Goal: Transaction & Acquisition: Subscribe to service/newsletter

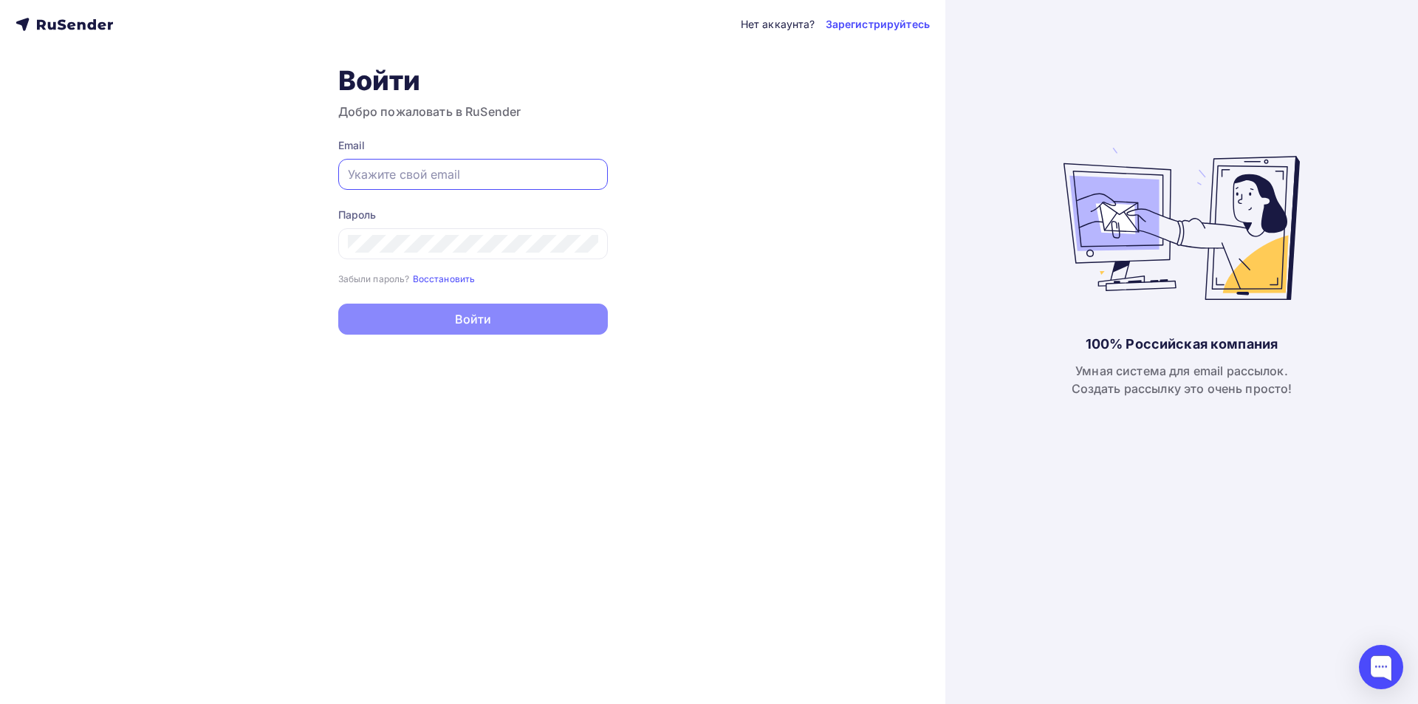
click at [507, 166] on input "text" at bounding box center [473, 174] width 250 height 18
type input "[EMAIL_ADDRESS][DOMAIN_NAME]"
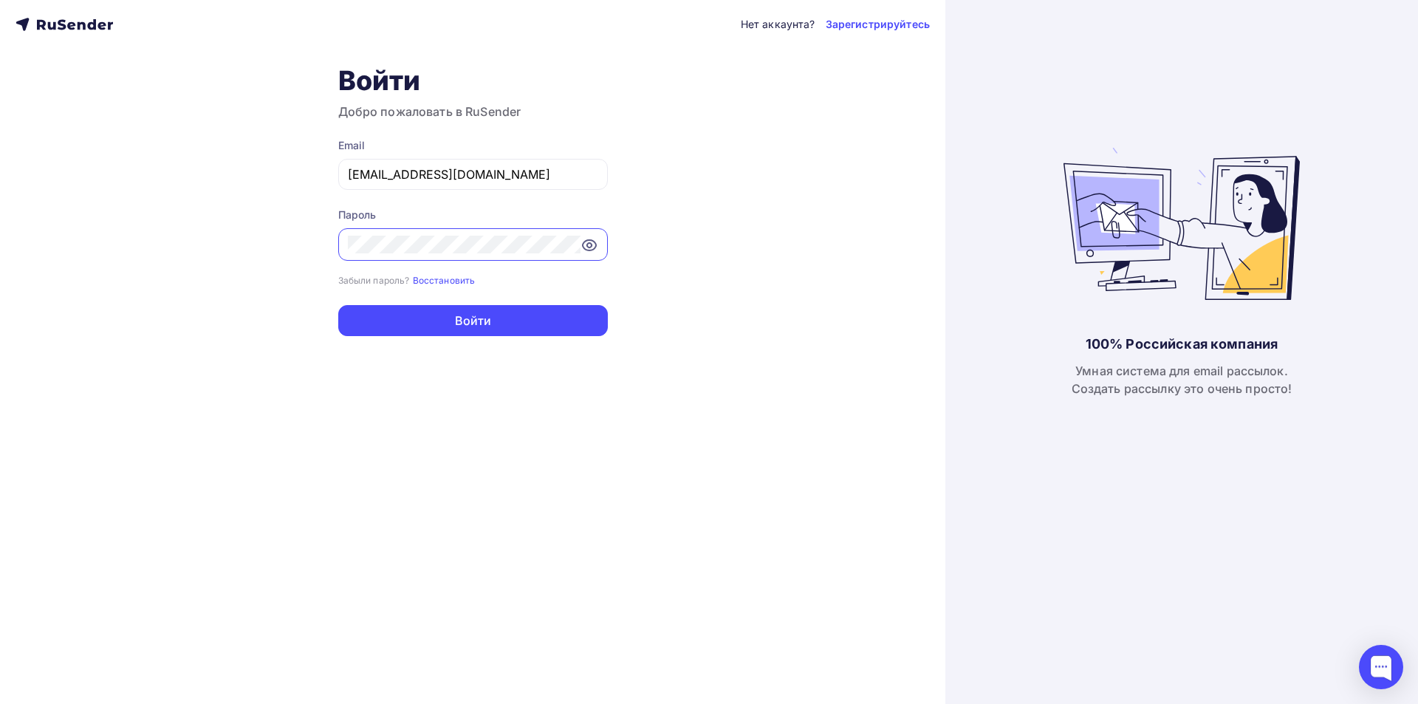
click at [338, 305] on button "Войти" at bounding box center [473, 320] width 270 height 31
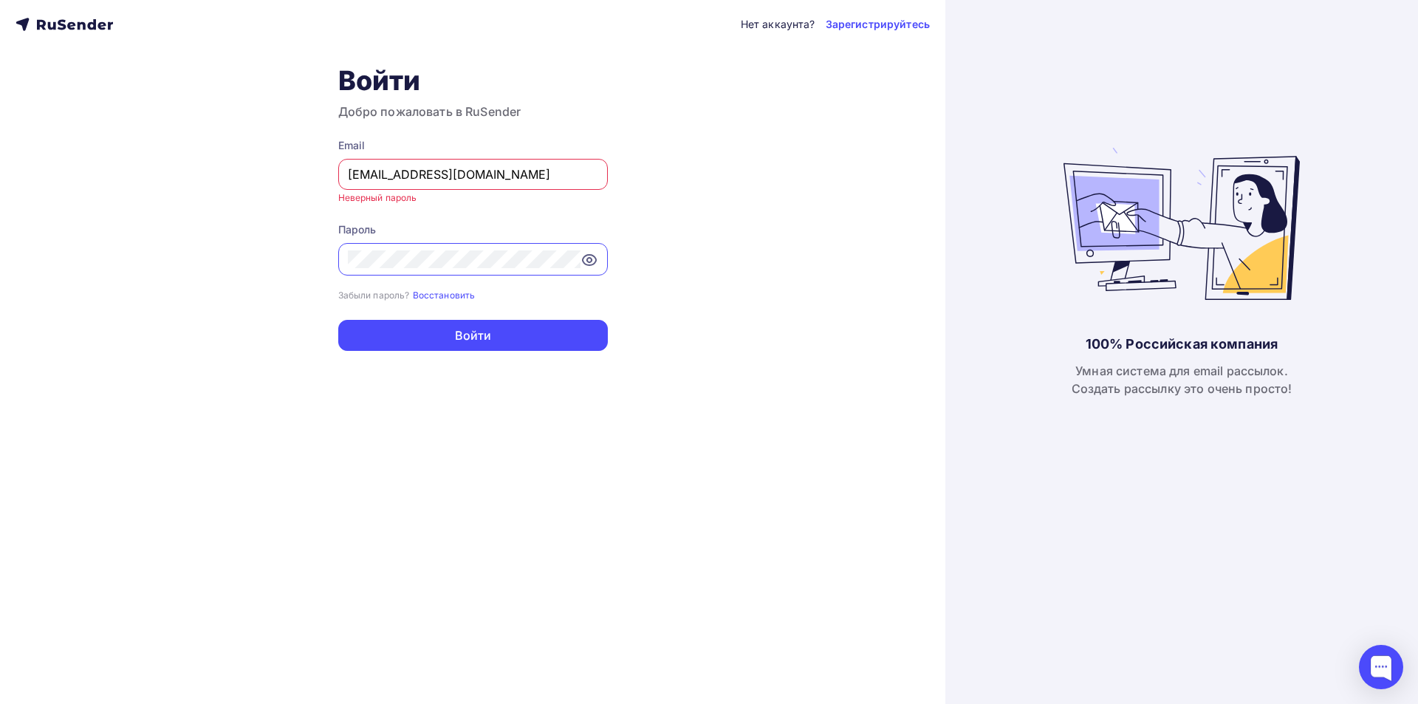
click at [592, 253] on icon at bounding box center [590, 260] width 18 height 18
click at [174, 256] on div "Нет аккаунта? Зарегистрируйтесь Войти Добро пожаловать в RuSender Email [EMAIL_…" at bounding box center [473, 352] width 946 height 704
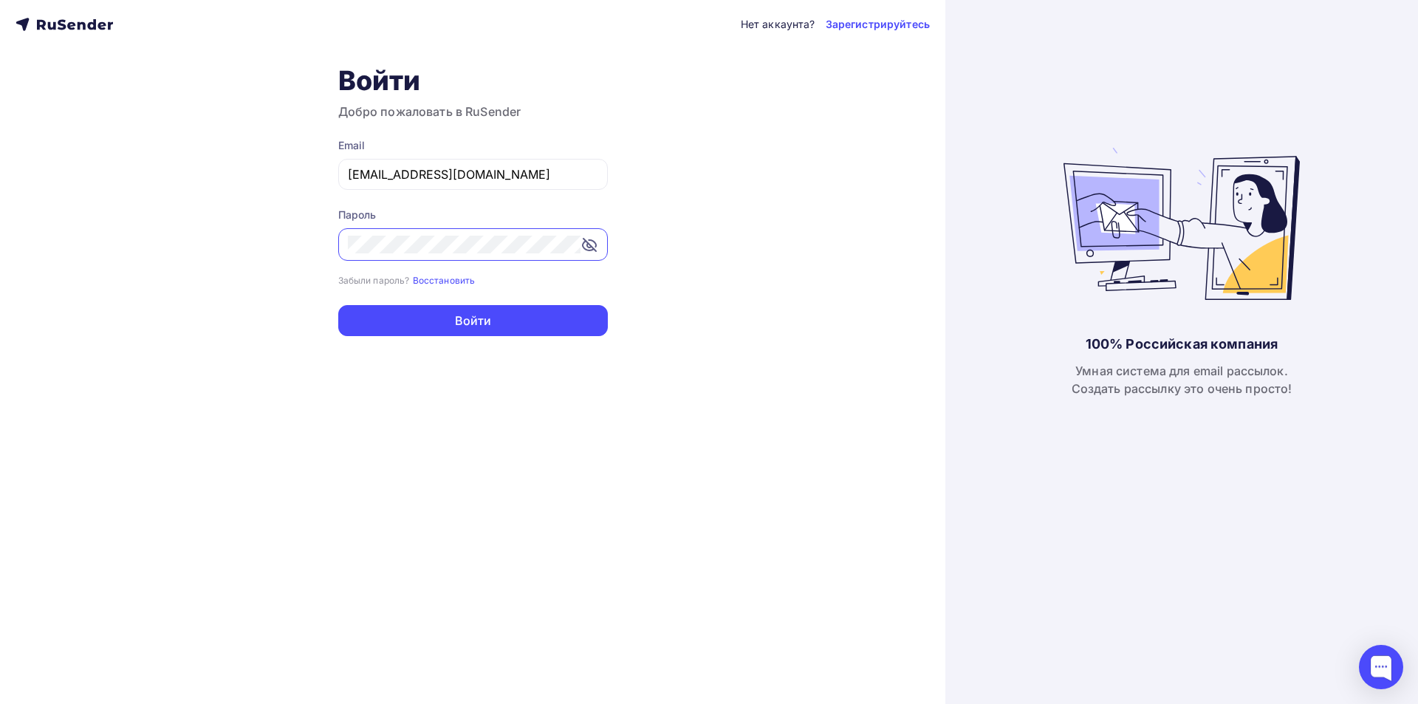
click at [338, 305] on button "Войти" at bounding box center [473, 320] width 270 height 31
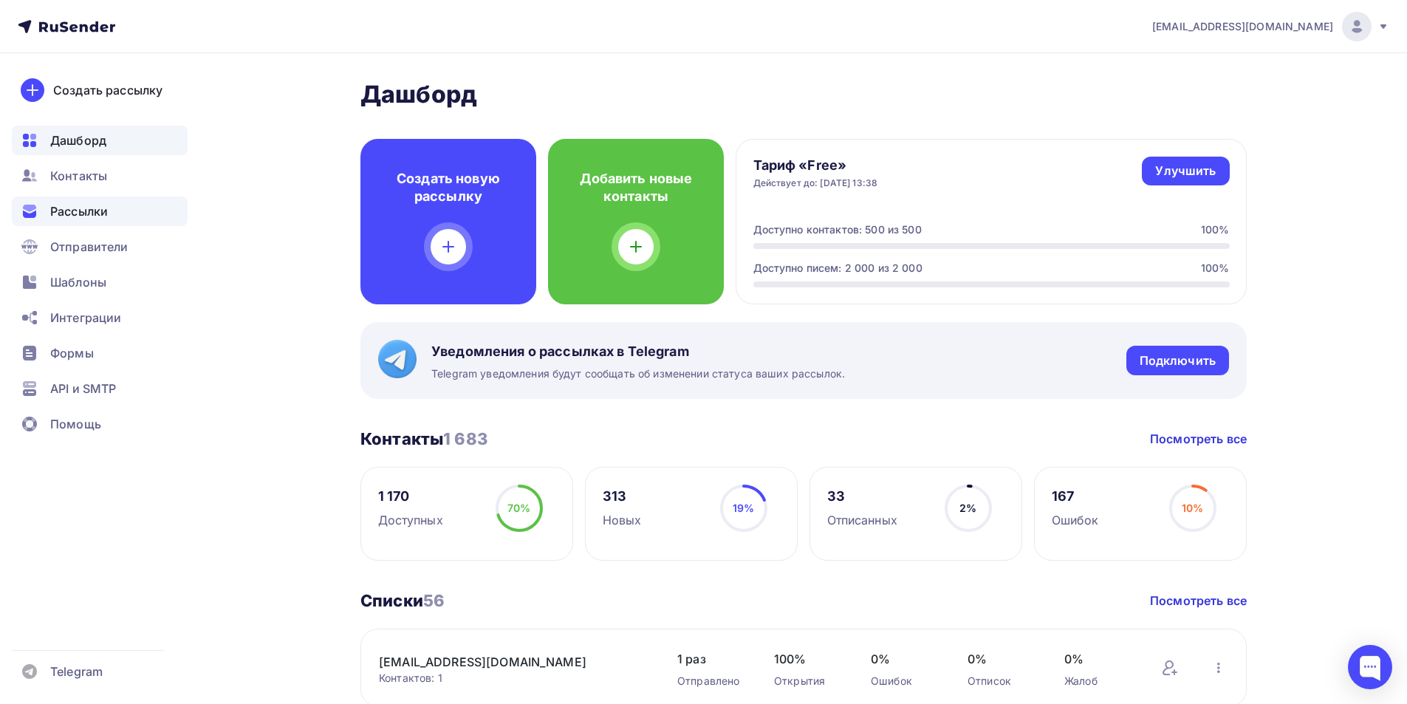
click at [81, 207] on span "Рассылки" at bounding box center [79, 211] width 58 height 18
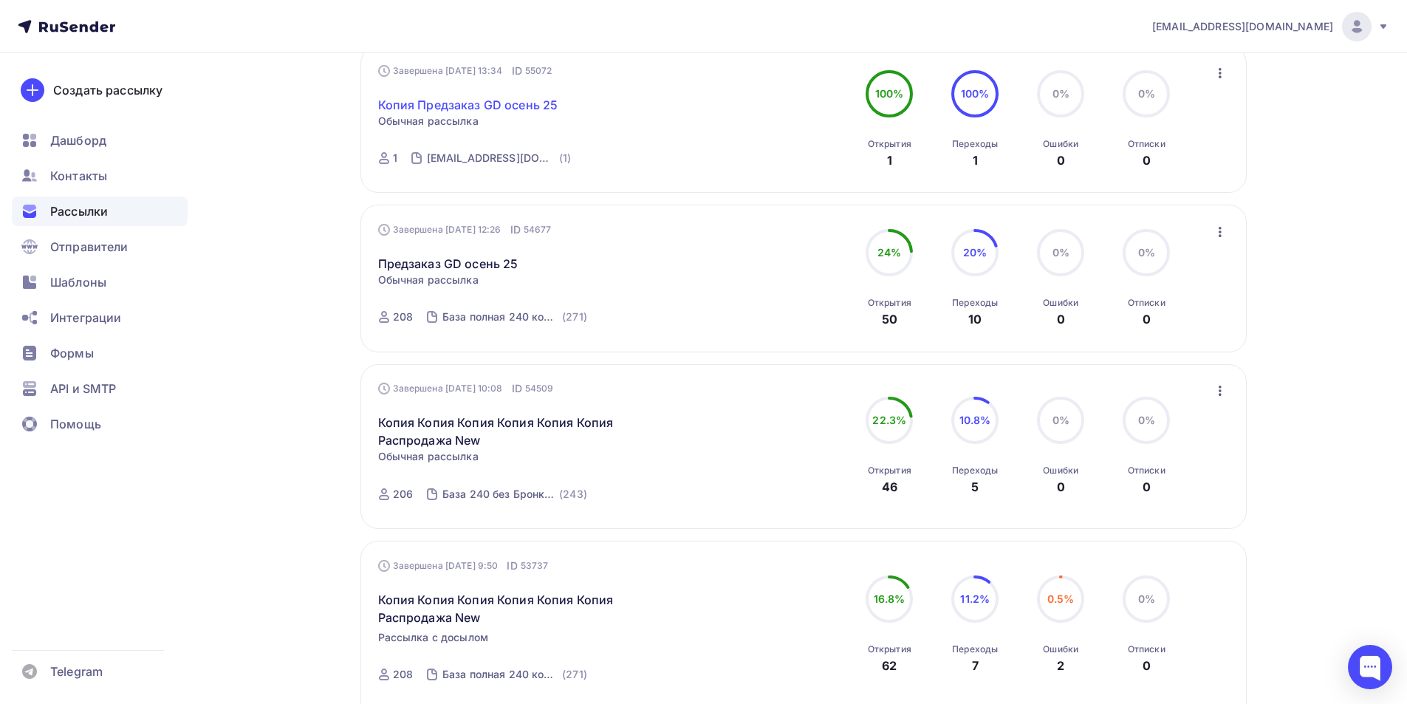
scroll to position [1108, 0]
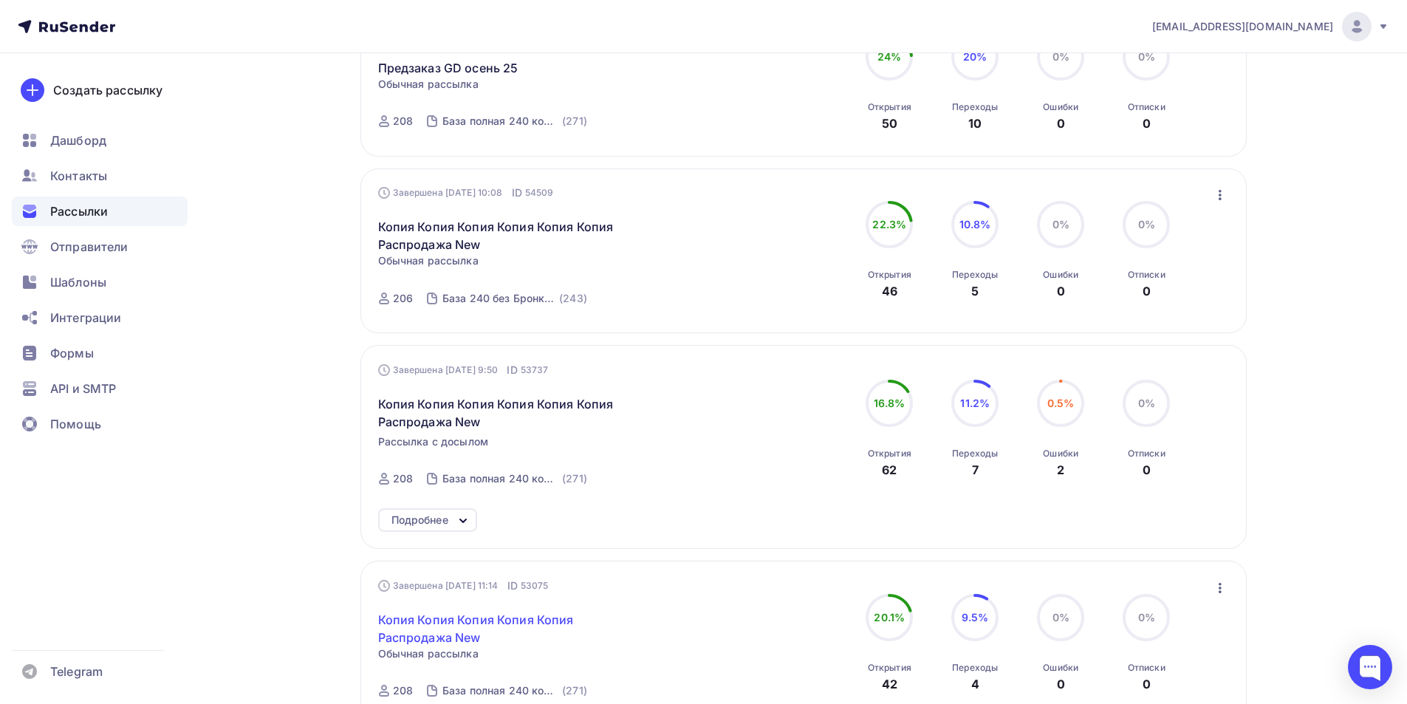
click at [519, 613] on link "Копия Копия Копия Копия Копия Распродажа New" at bounding box center [504, 628] width 253 height 35
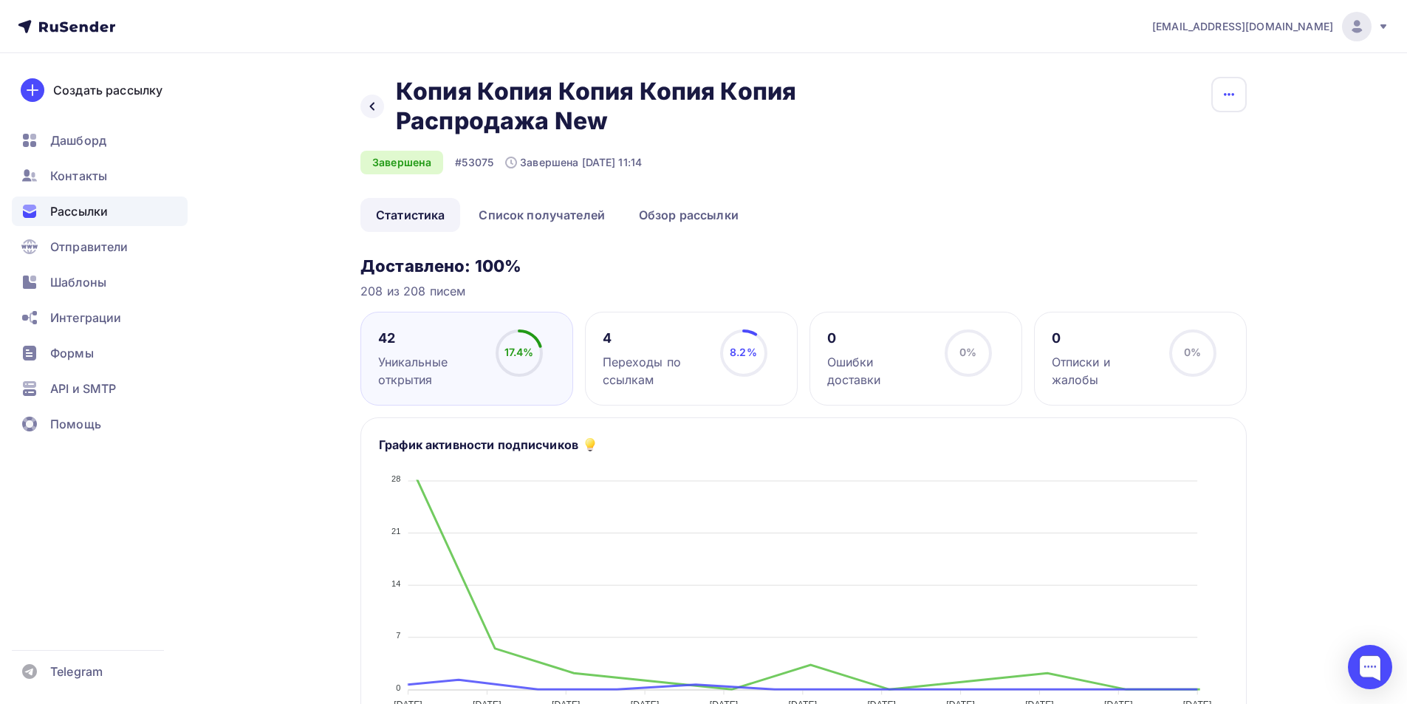
click at [1224, 93] on icon "button" at bounding box center [1229, 95] width 18 height 18
click at [1167, 139] on div "Копировать" at bounding box center [1173, 141] width 142 height 18
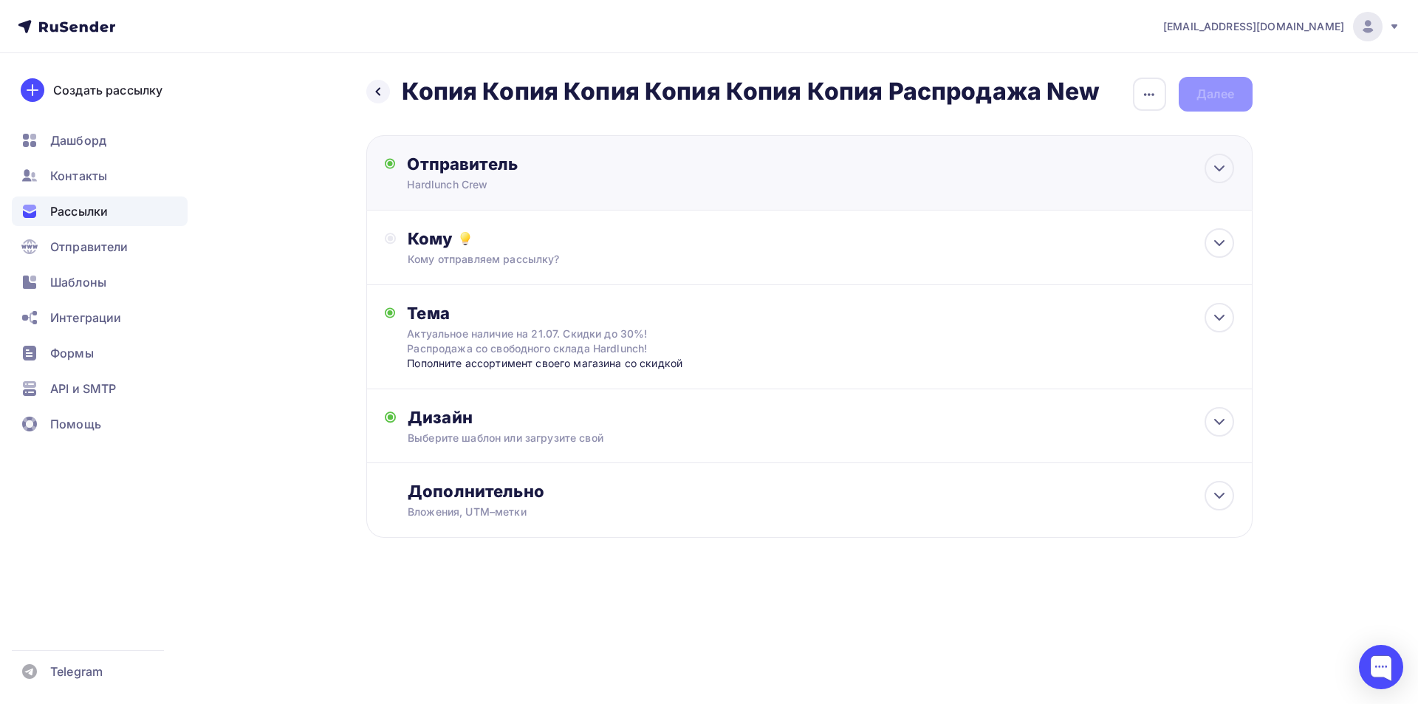
click at [570, 175] on div "Отправитель Hardlunch Crew Email * [EMAIL_ADDRESS][DOMAIN_NAME] [EMAIL_ADDRESS]…" at bounding box center [567, 173] width 320 height 38
type input "Hardlunch Crew"
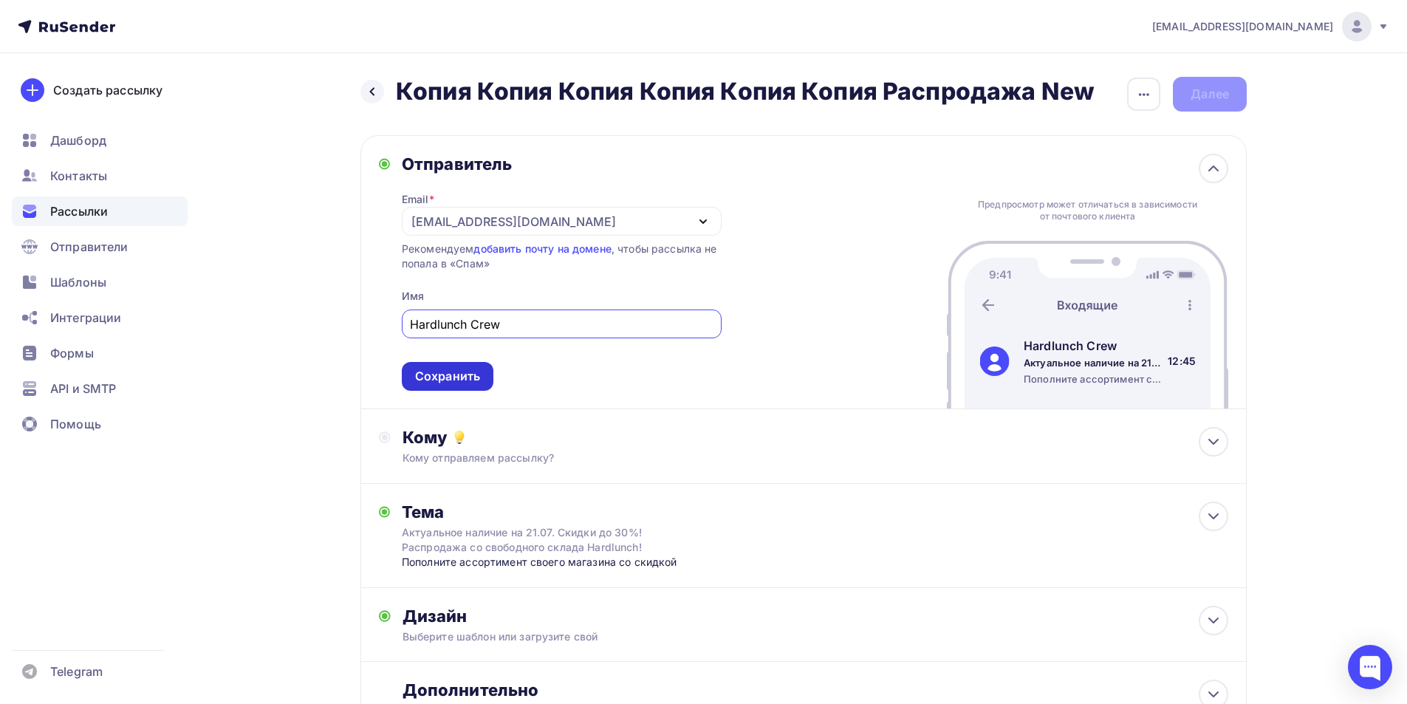
click at [450, 375] on div "Сохранить" at bounding box center [447, 376] width 65 height 17
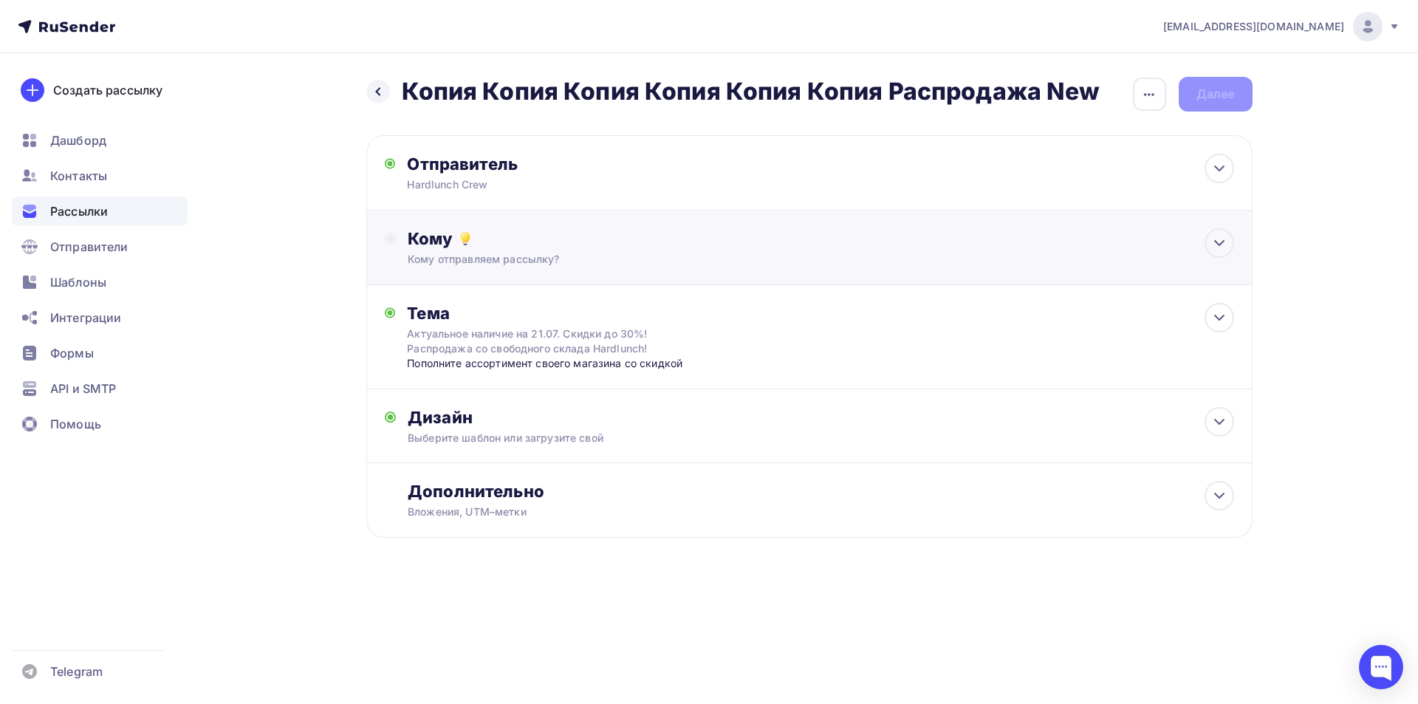
click at [496, 251] on div "Кому Кому отправляем рассылку? Списки получателей Выберите список Все списки id…" at bounding box center [821, 247] width 826 height 38
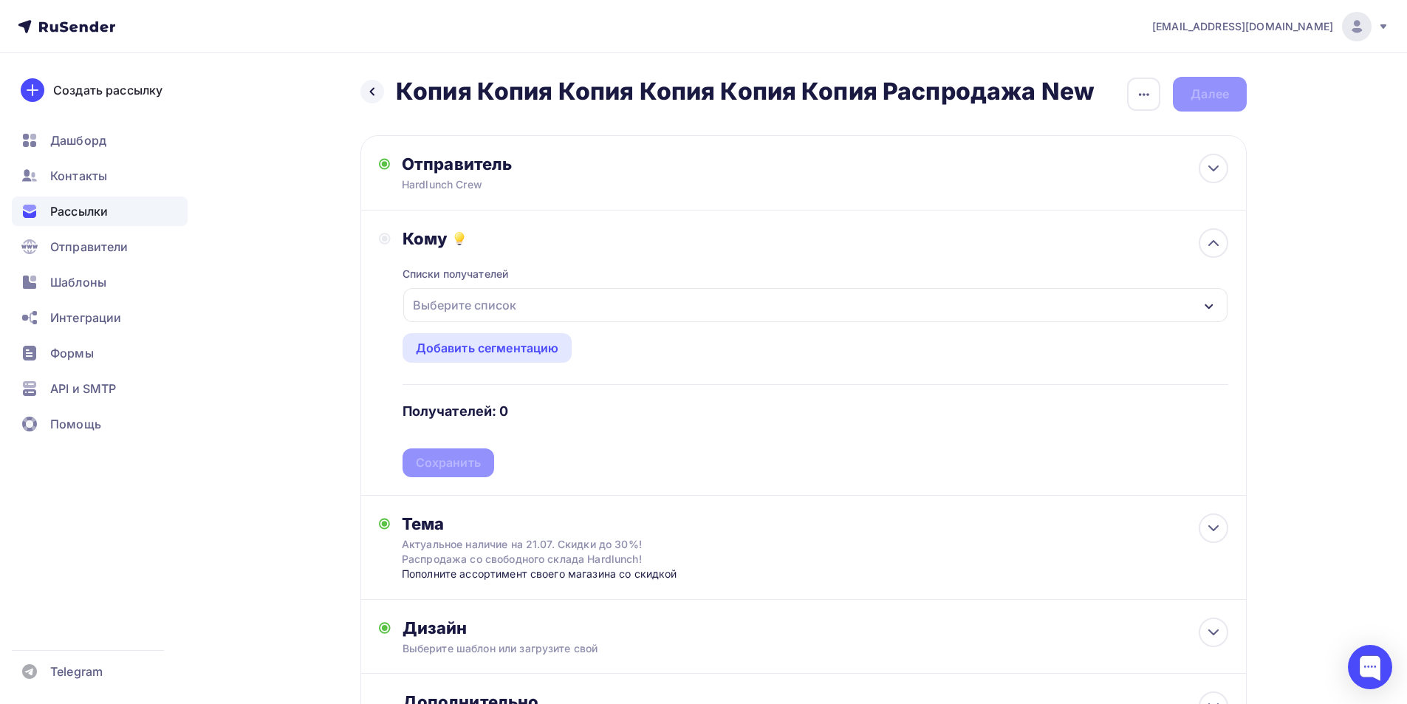
click at [491, 304] on div "Выберите список" at bounding box center [464, 305] width 115 height 27
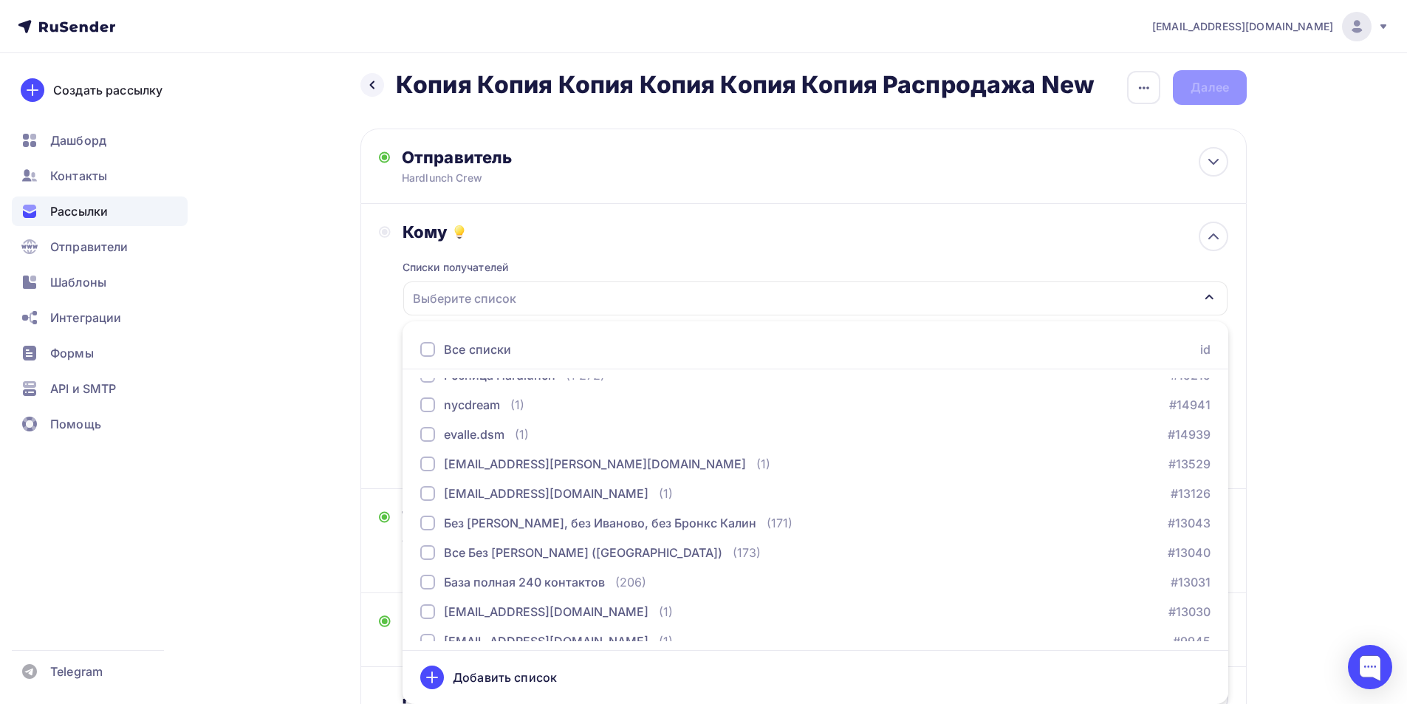
scroll to position [222, 0]
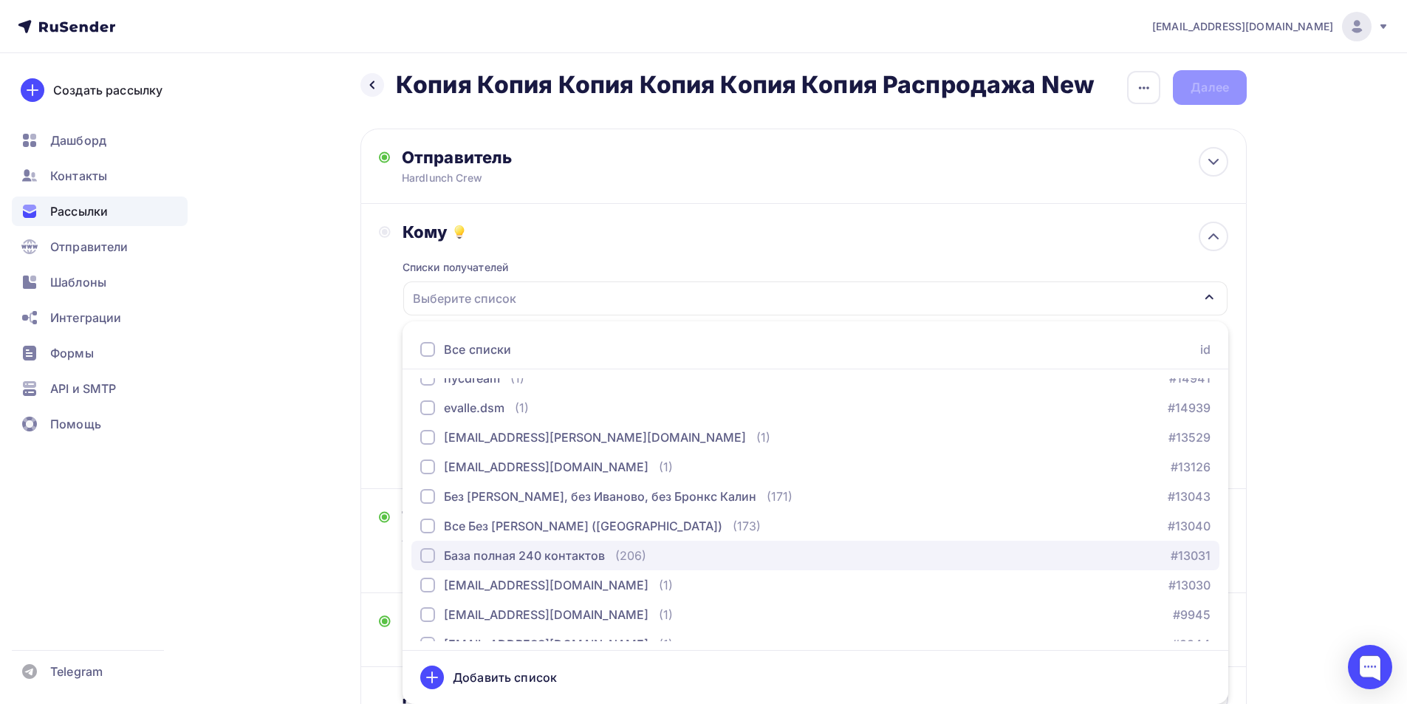
click at [428, 553] on div "button" at bounding box center [427, 555] width 15 height 15
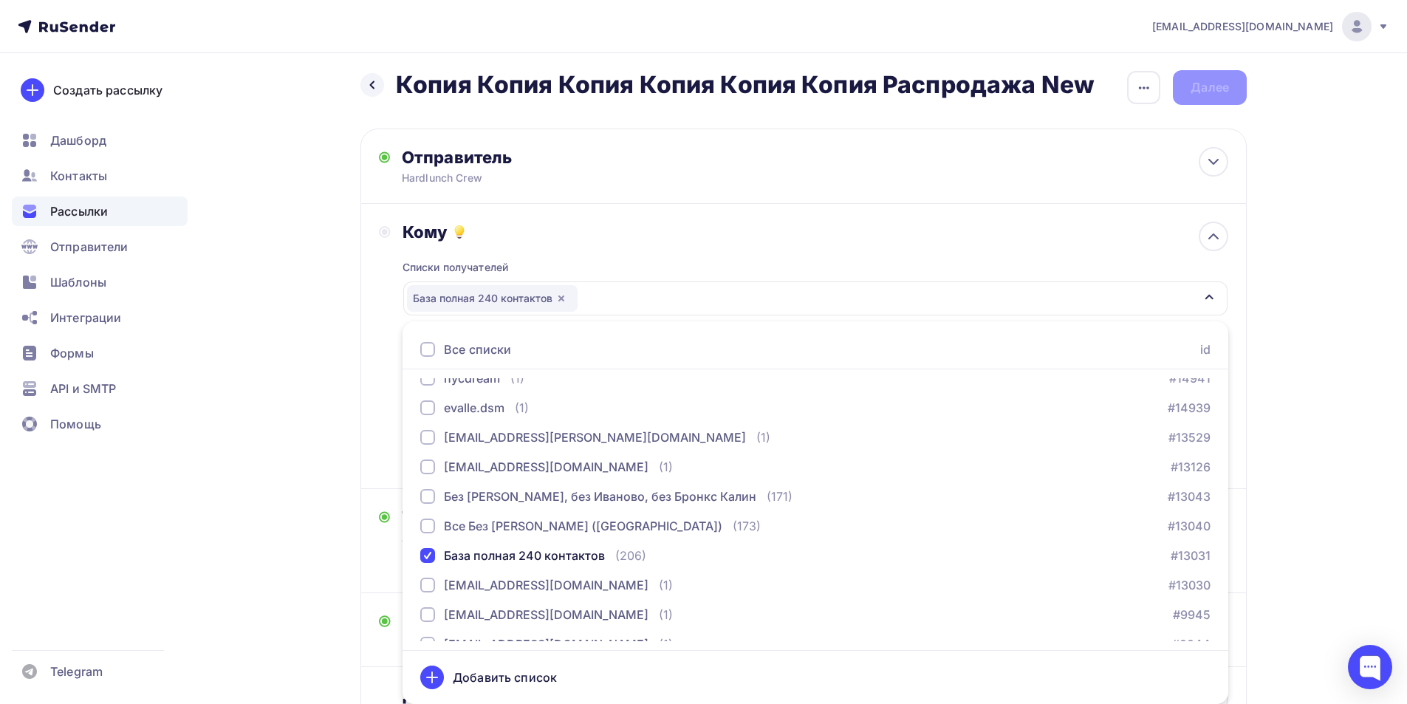
click at [297, 334] on div "Назад Копия Копия Копия Копия Копия Копия Распродажа New Копия Копия Копия Копи…" at bounding box center [703, 442] width 1211 height 790
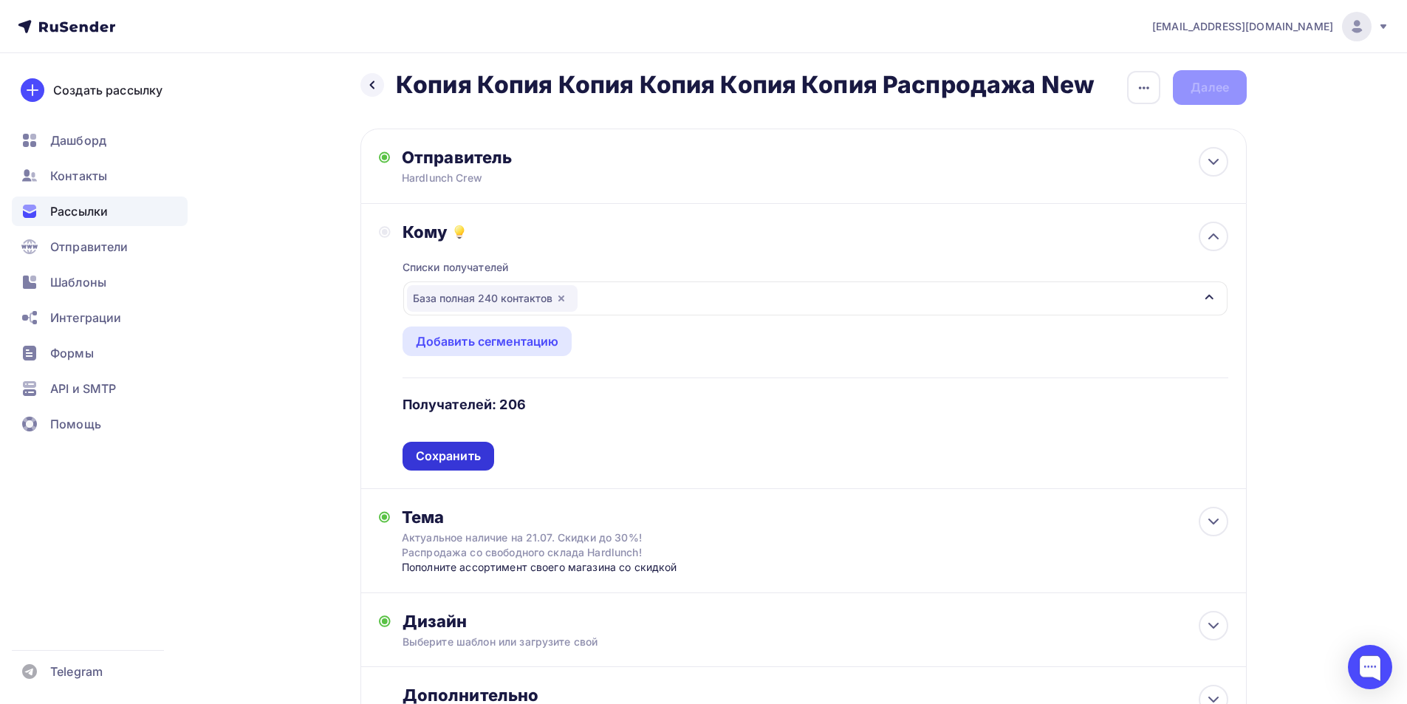
click at [453, 454] on div "Сохранить" at bounding box center [448, 456] width 65 height 17
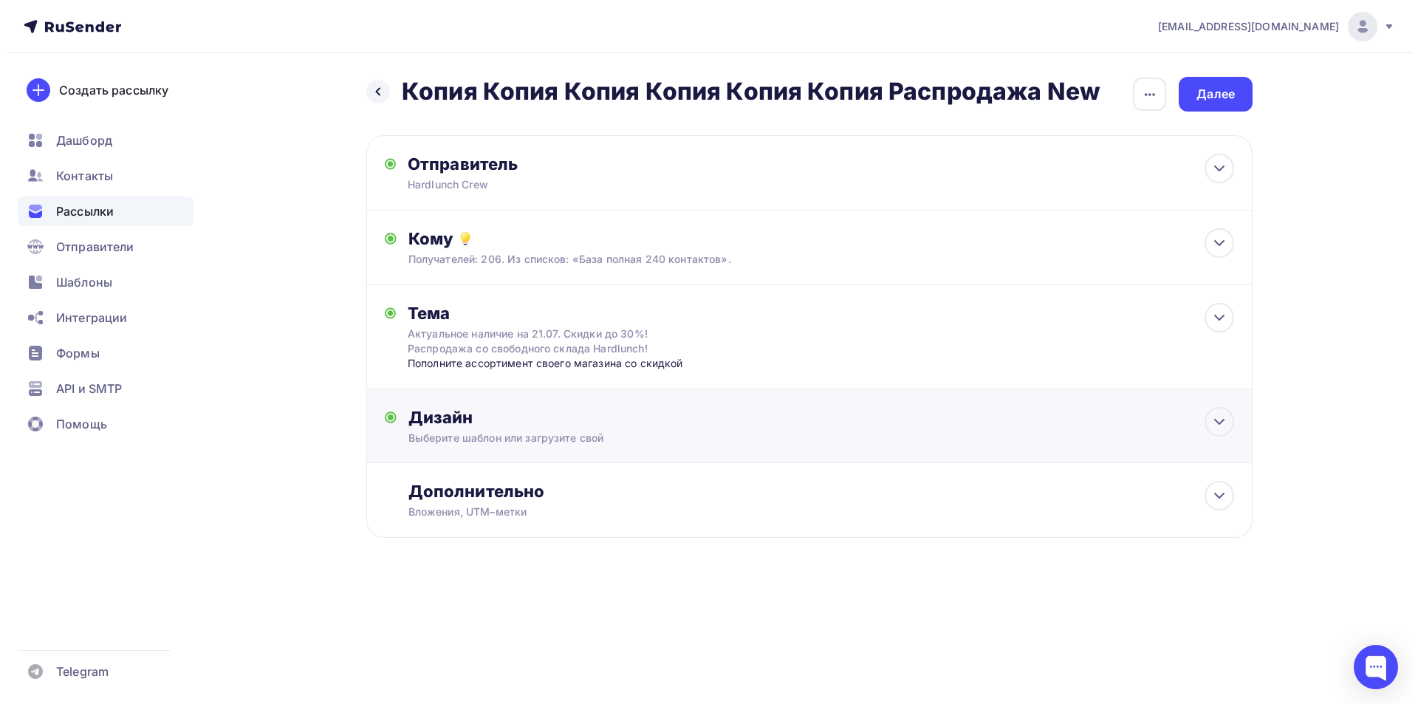
scroll to position [0, 0]
click at [453, 354] on div "Актуальное наличие на 21.07. Скидки до 30%! Распродажа со свободного склада Har…" at bounding box center [538, 342] width 263 height 30
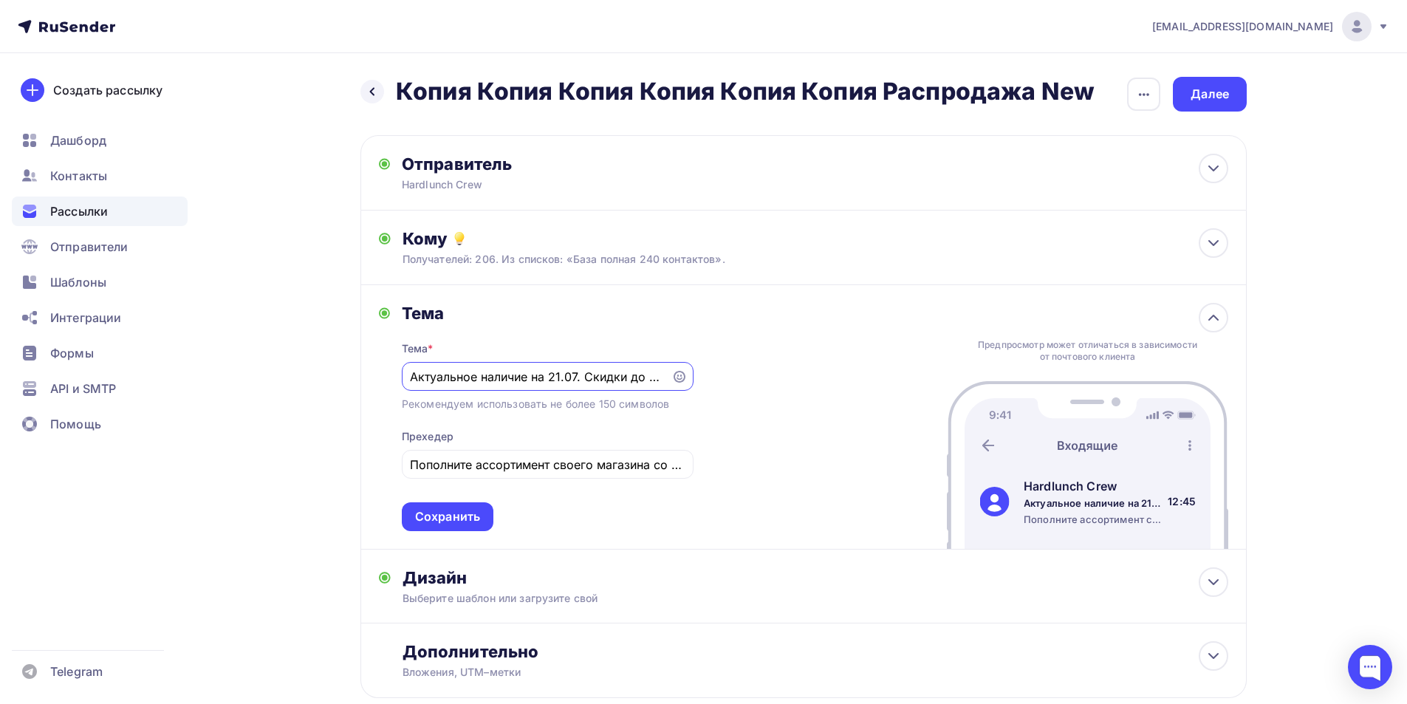
drag, startPoint x: 455, startPoint y: 376, endPoint x: 295, endPoint y: 377, distance: 160.3
click at [295, 377] on div "Назад Копия Копия Копия Копия Копия Копия Распродажа New Копия Копия Копия Копи…" at bounding box center [703, 423] width 1211 height 740
click at [524, 379] on input "Актуальное наличие на 21.07. Скидки до 30%! Распродажа со свободного склада Har…" at bounding box center [536, 377] width 253 height 18
drag, startPoint x: 552, startPoint y: 377, endPoint x: 561, endPoint y: 377, distance: 8.9
click at [561, 377] on input "Актуальное наличие на 21.07. Скидки до 30%! Распродажа со свободного склада Har…" at bounding box center [536, 377] width 253 height 18
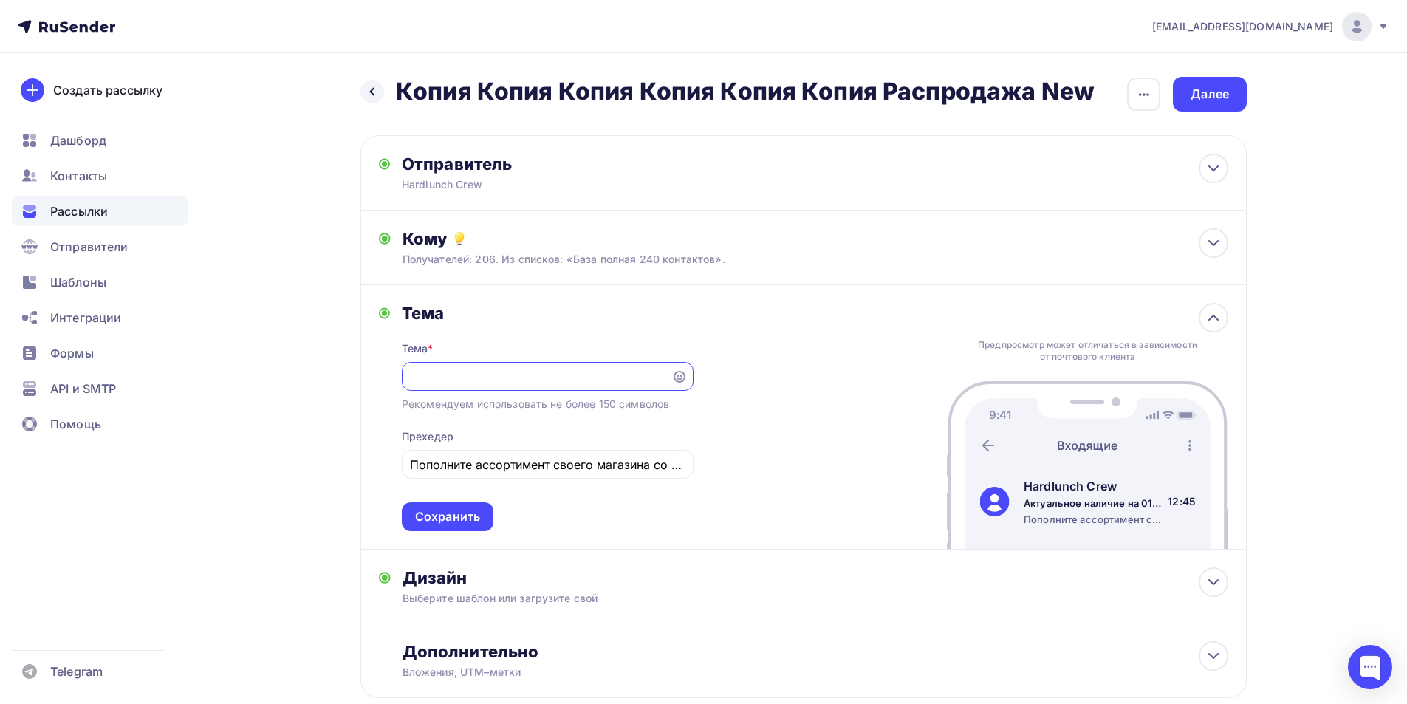
scroll to position [0, 285]
drag, startPoint x: 587, startPoint y: 377, endPoint x: 609, endPoint y: 381, distance: 22.5
click at [606, 382] on input "Актуальное наличие на 01.09. Скидки до 30%! Распродажа со свободного склада Har…" at bounding box center [536, 377] width 253 height 18
type input "Актуальное наличие на 01.09 Hardlunch!"
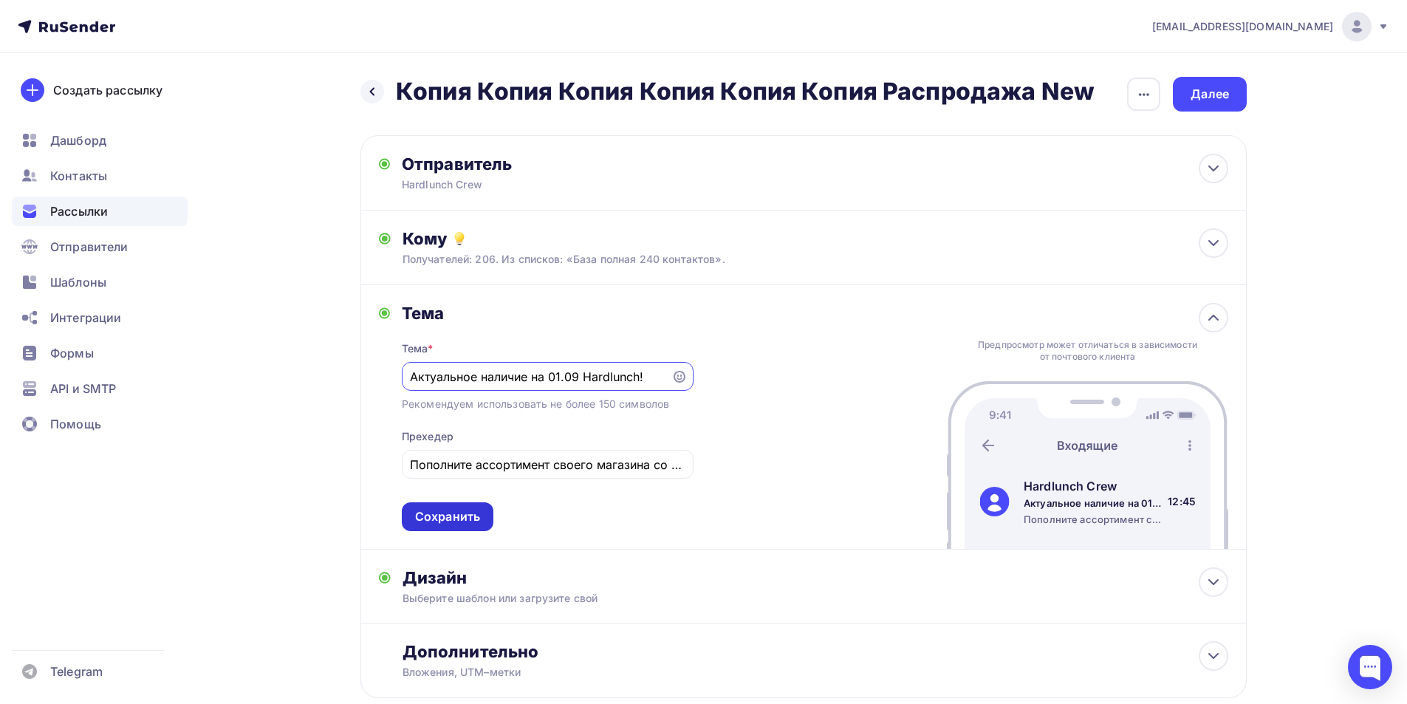
click at [464, 513] on div "Сохранить" at bounding box center [447, 516] width 65 height 17
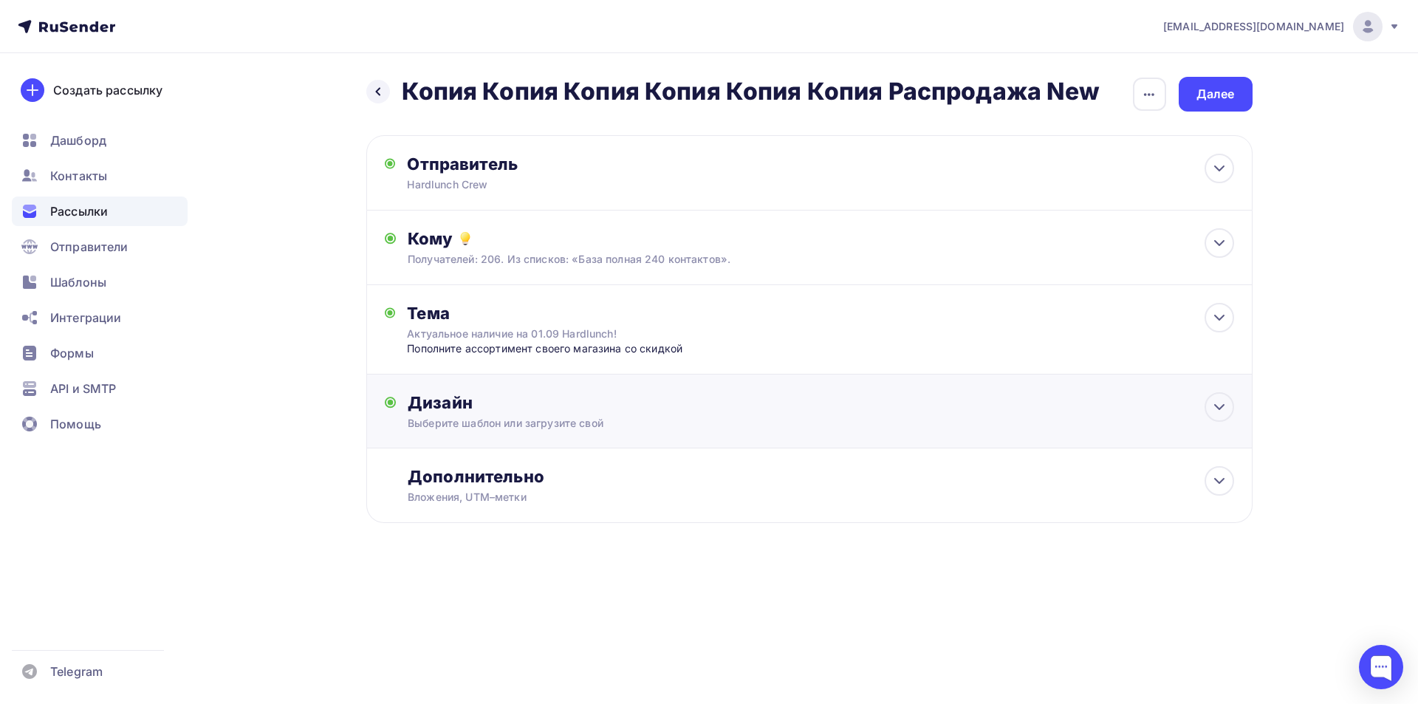
click at [527, 409] on div "Дизайн" at bounding box center [821, 402] width 826 height 21
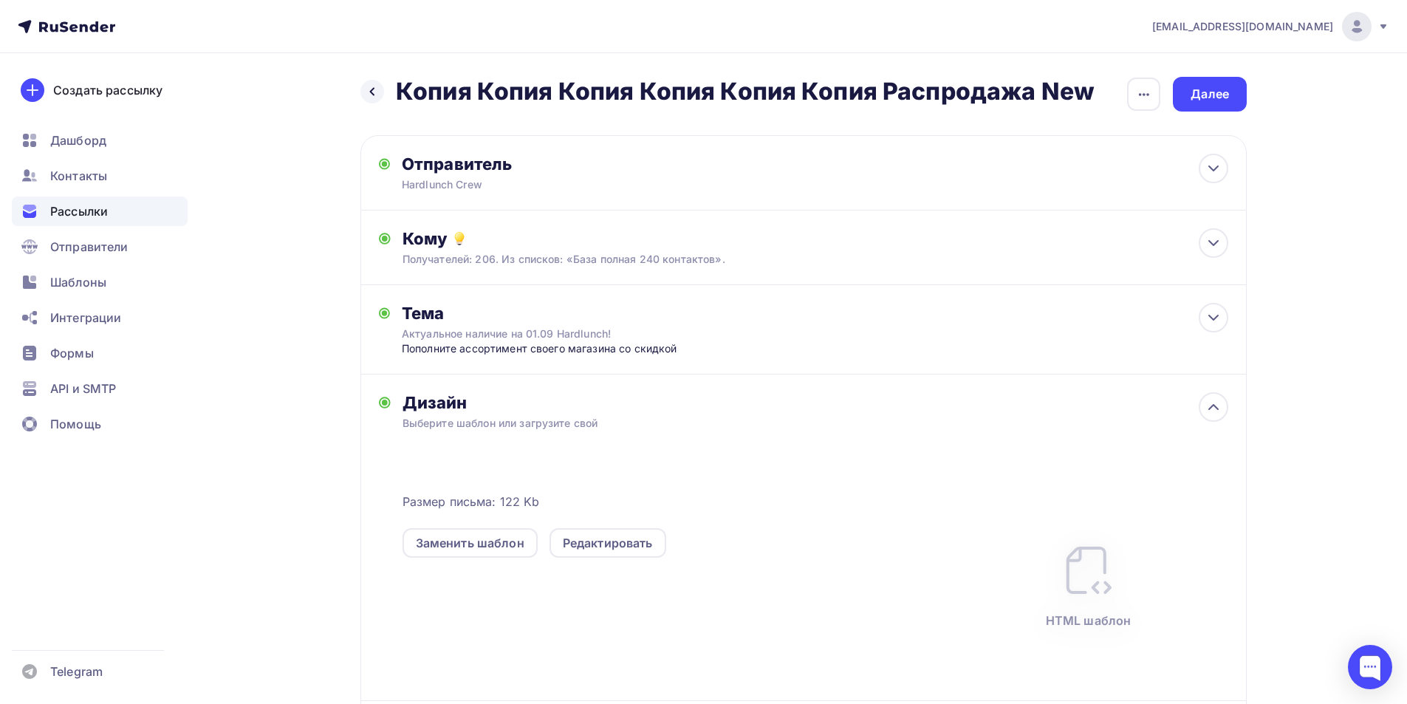
click at [591, 526] on div "Заменить шаблон Редактировать" at bounding box center [676, 533] width 546 height 47
click at [597, 539] on div "Редактировать" at bounding box center [608, 543] width 90 height 18
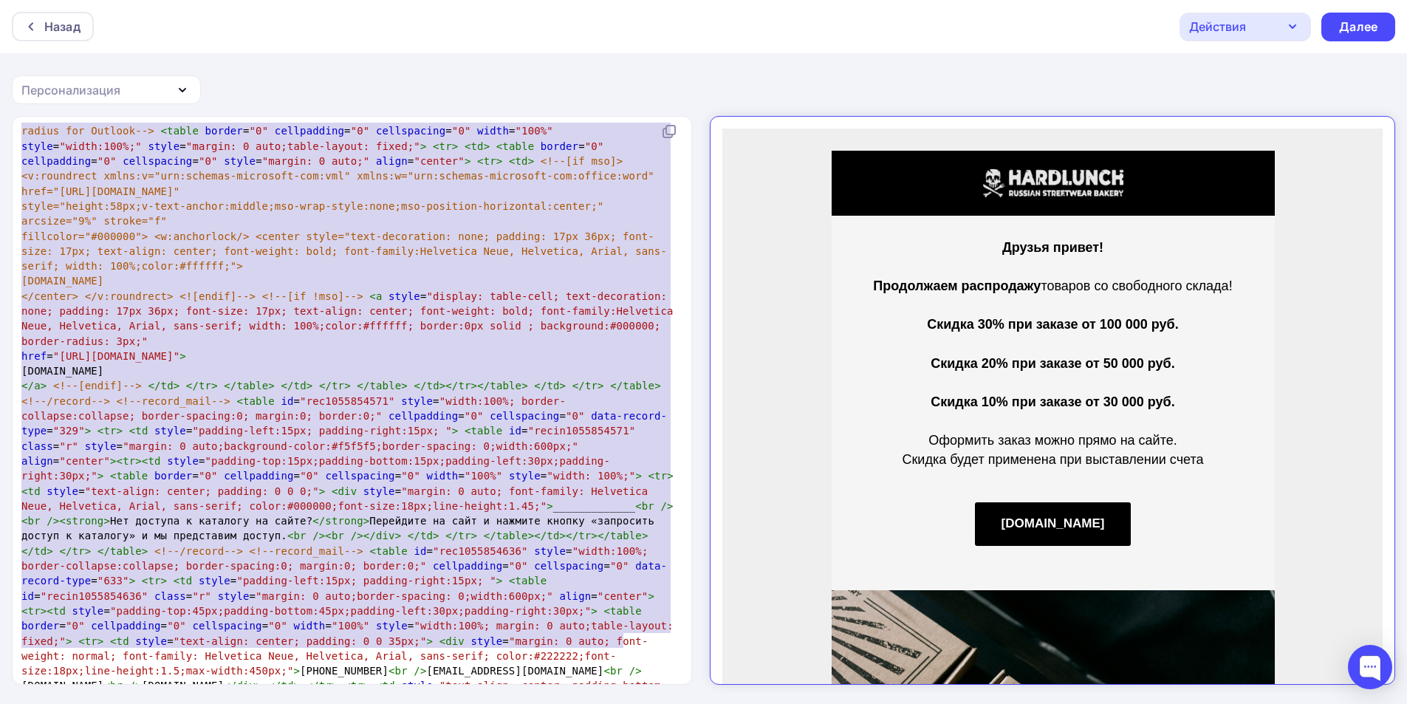
type textarea "<!LOREMIP dolo> <sita> <cons> <adip elitsed="doe-7" /> <temp inci-utlab="Etdolo…"
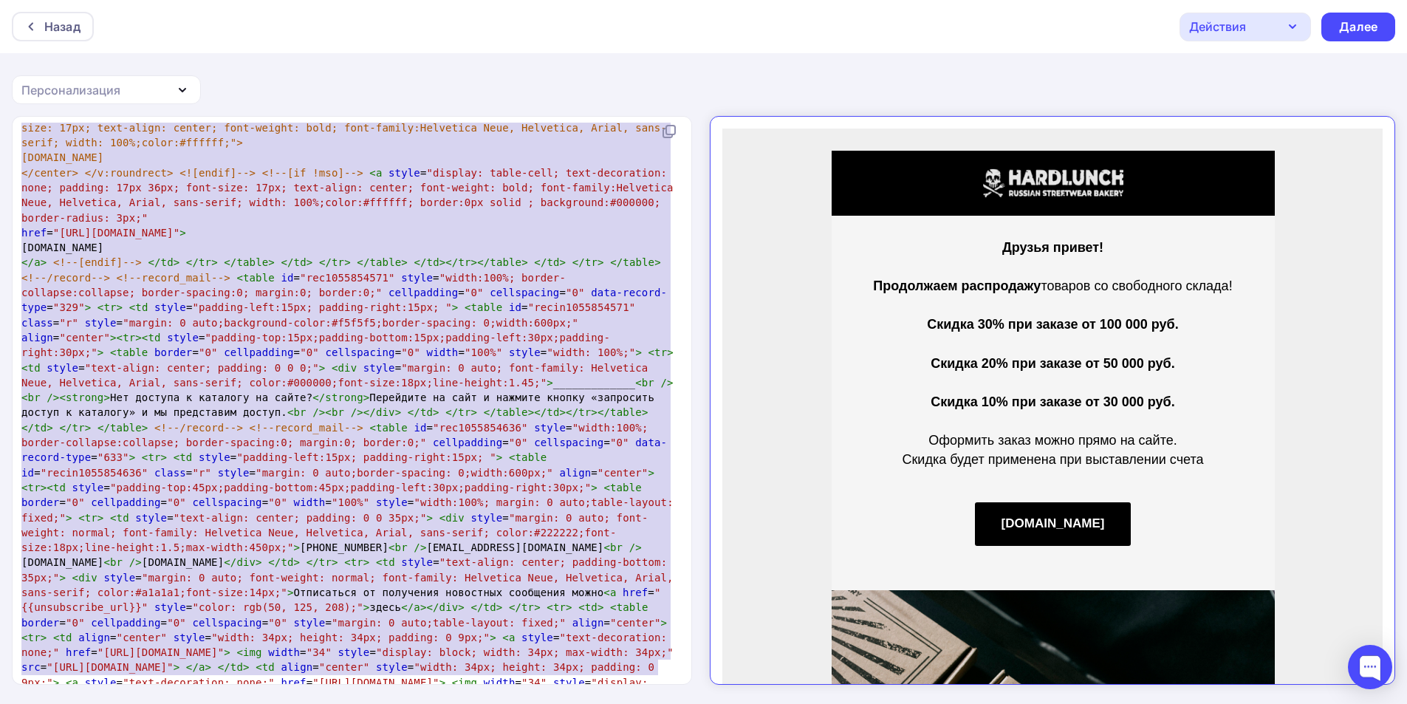
drag, startPoint x: 20, startPoint y: 130, endPoint x: 663, endPoint y: 667, distance: 837.5
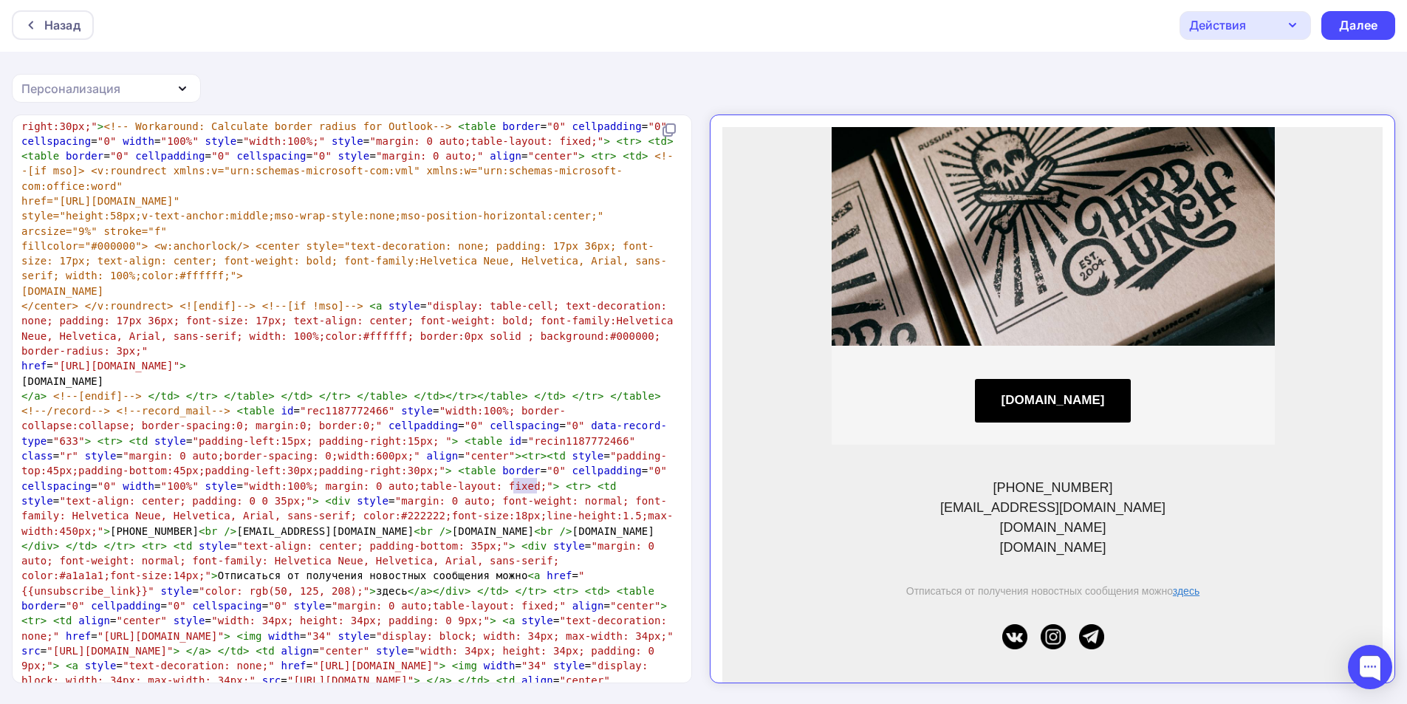
drag, startPoint x: 536, startPoint y: 488, endPoint x: 516, endPoint y: 485, distance: 20.9
click at [516, 570] on span ""{{unsubscribe_link}}"" at bounding box center [303, 583] width 564 height 27
type textarea "url"
click at [1376, 30] on div "Далее" at bounding box center [1358, 25] width 38 height 17
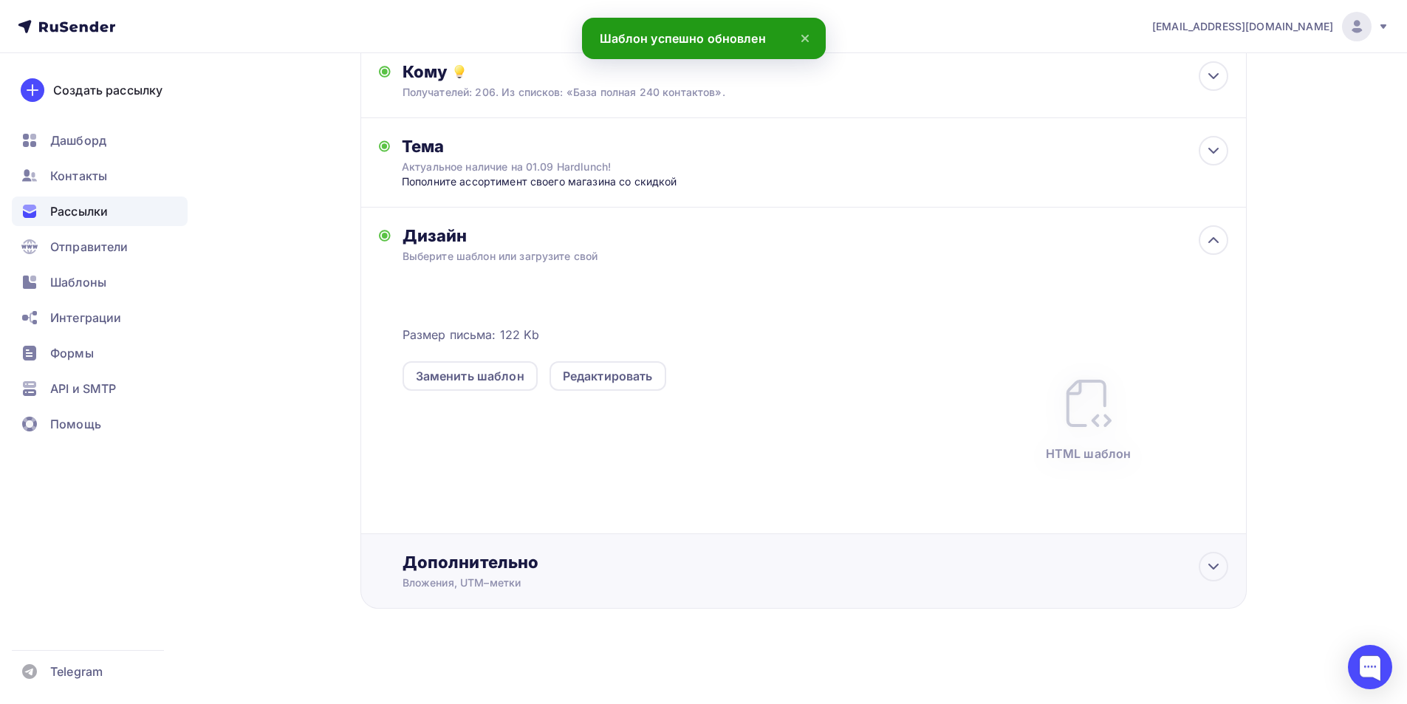
click at [467, 573] on div "Дополнительно" at bounding box center [816, 562] width 826 height 21
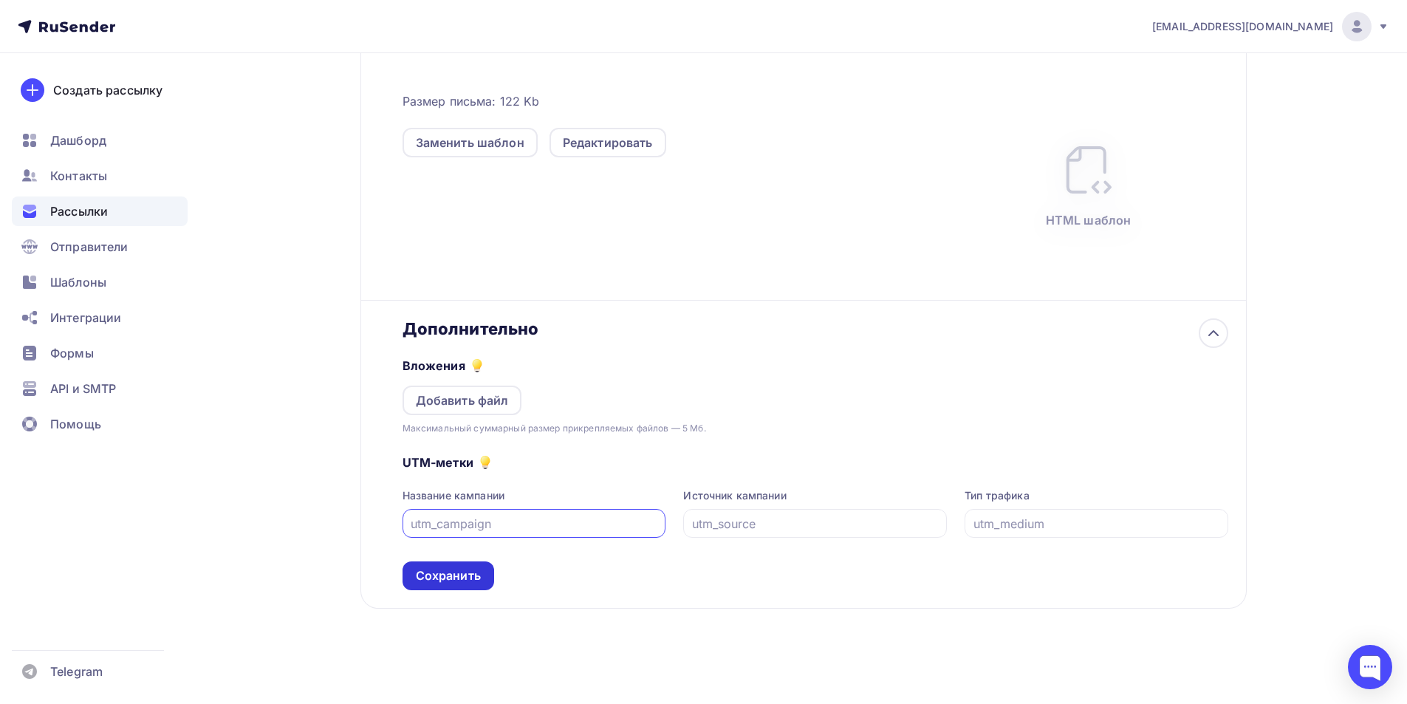
click at [440, 574] on div "Сохранить" at bounding box center [448, 575] width 65 height 17
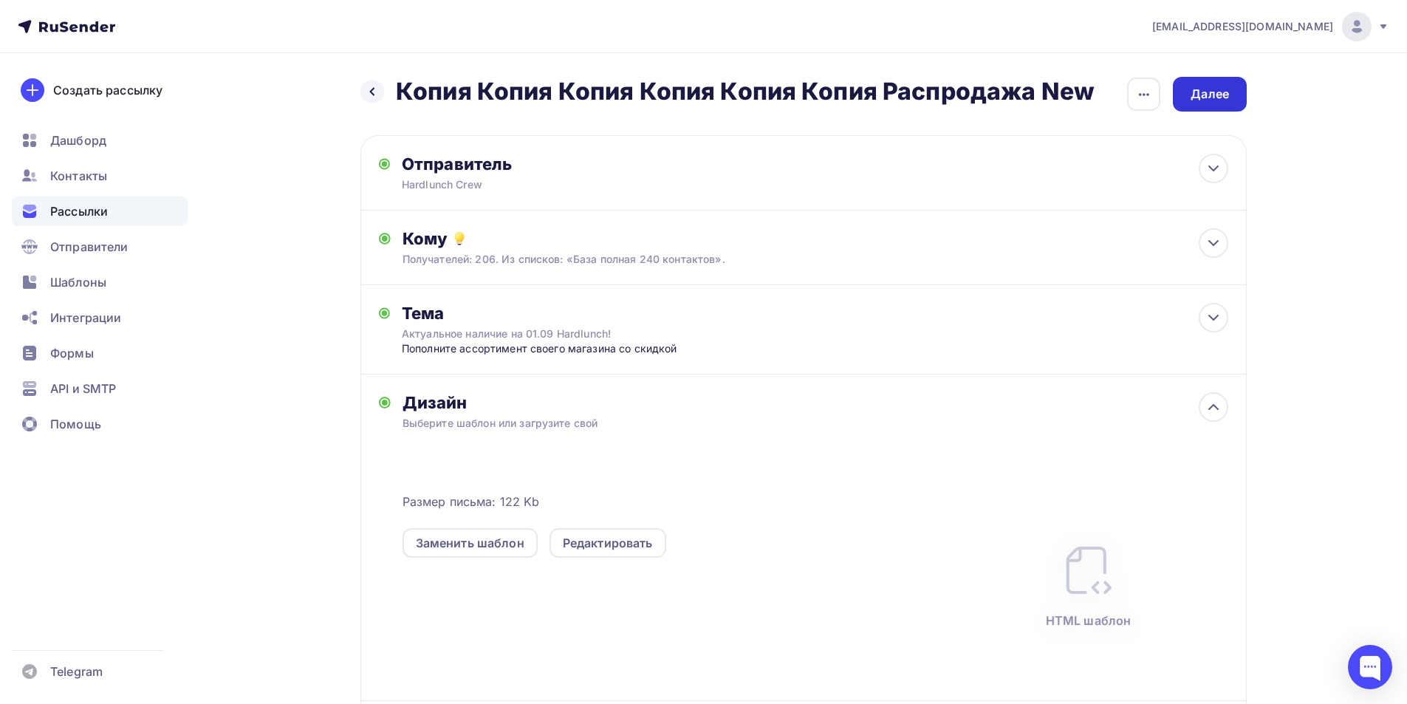
click at [1186, 98] on div "Далее" at bounding box center [1210, 94] width 74 height 35
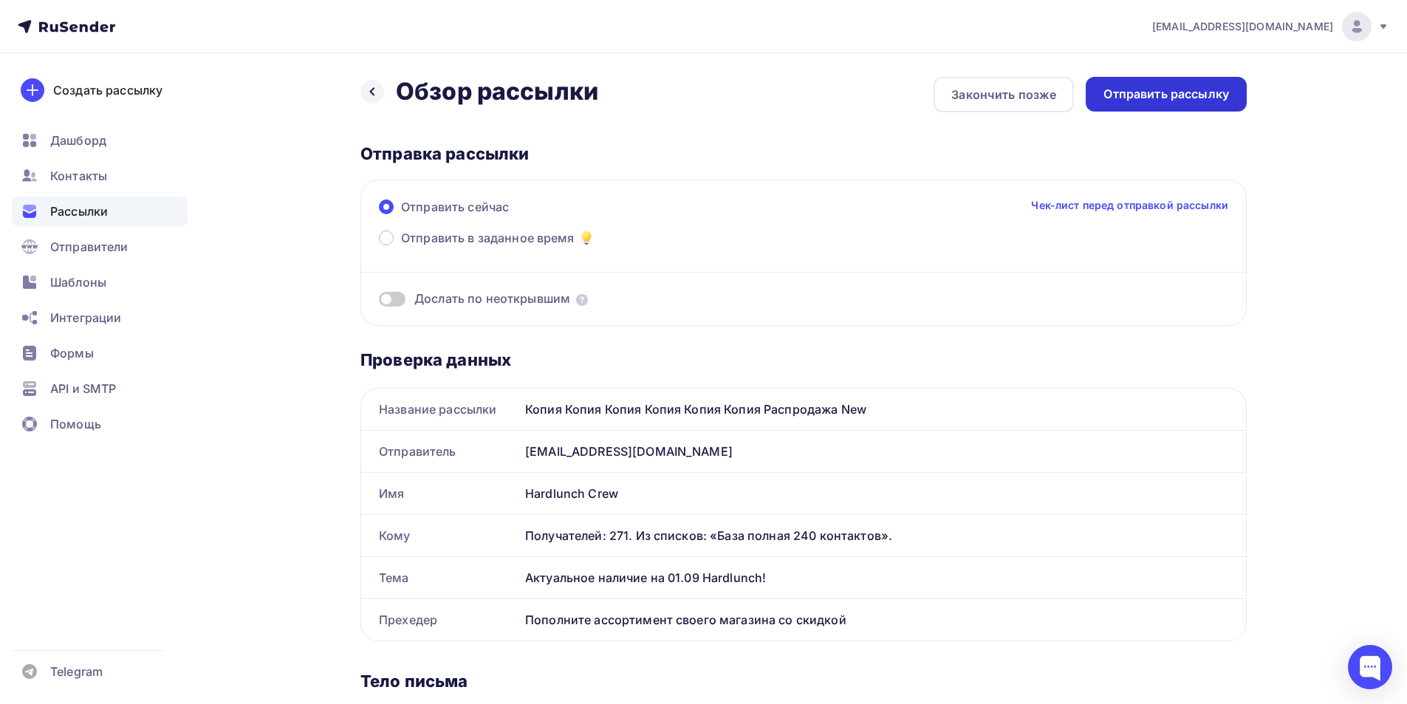
click at [1169, 98] on div "Отправить рассылку" at bounding box center [1167, 94] width 126 height 17
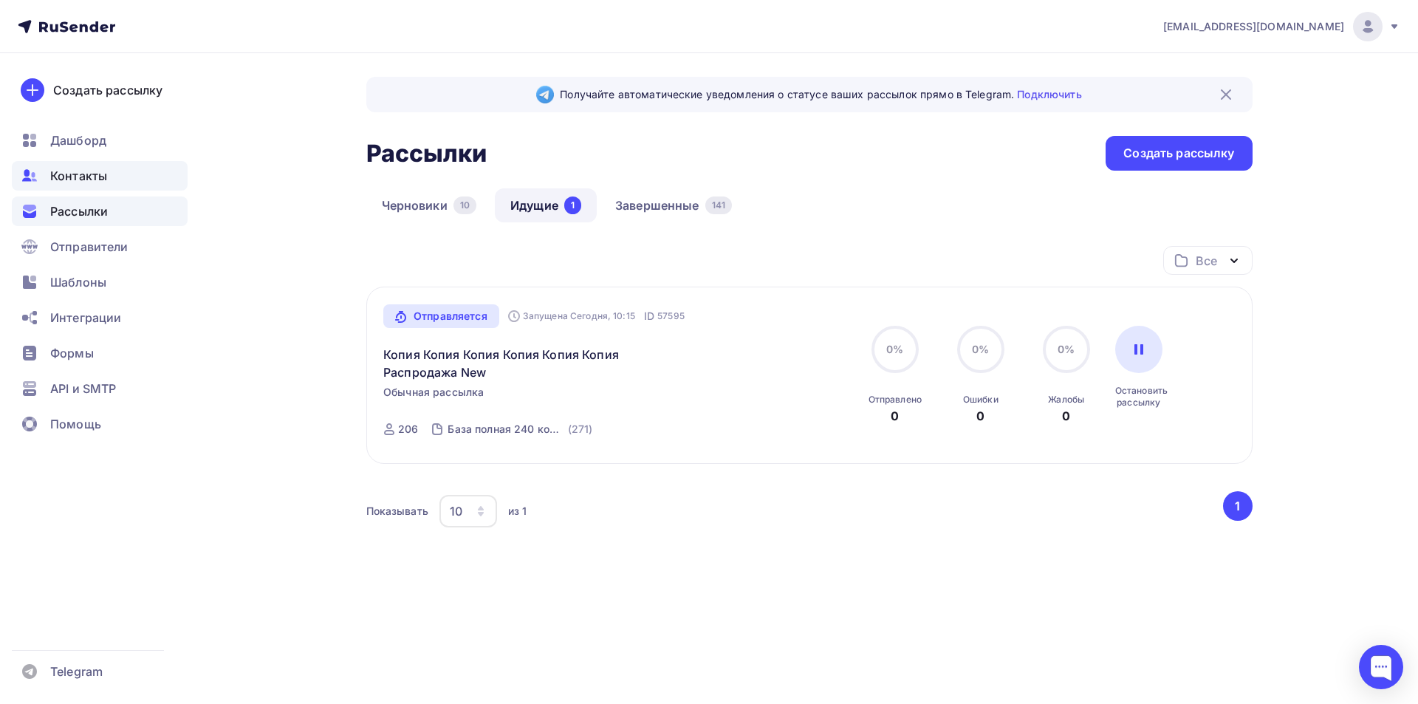
click at [89, 176] on span "Контакты" at bounding box center [78, 176] width 57 height 18
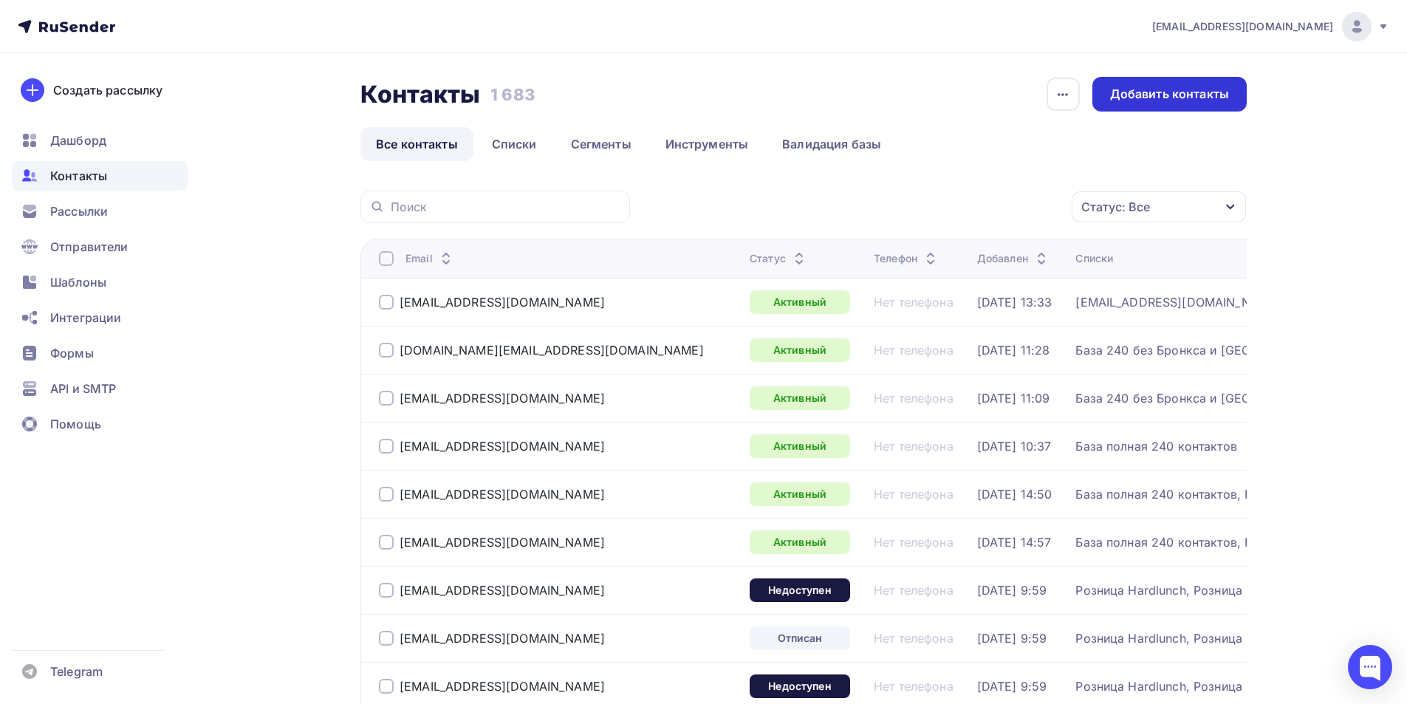
click at [1195, 86] on div "Добавить контакты" at bounding box center [1169, 94] width 119 height 17
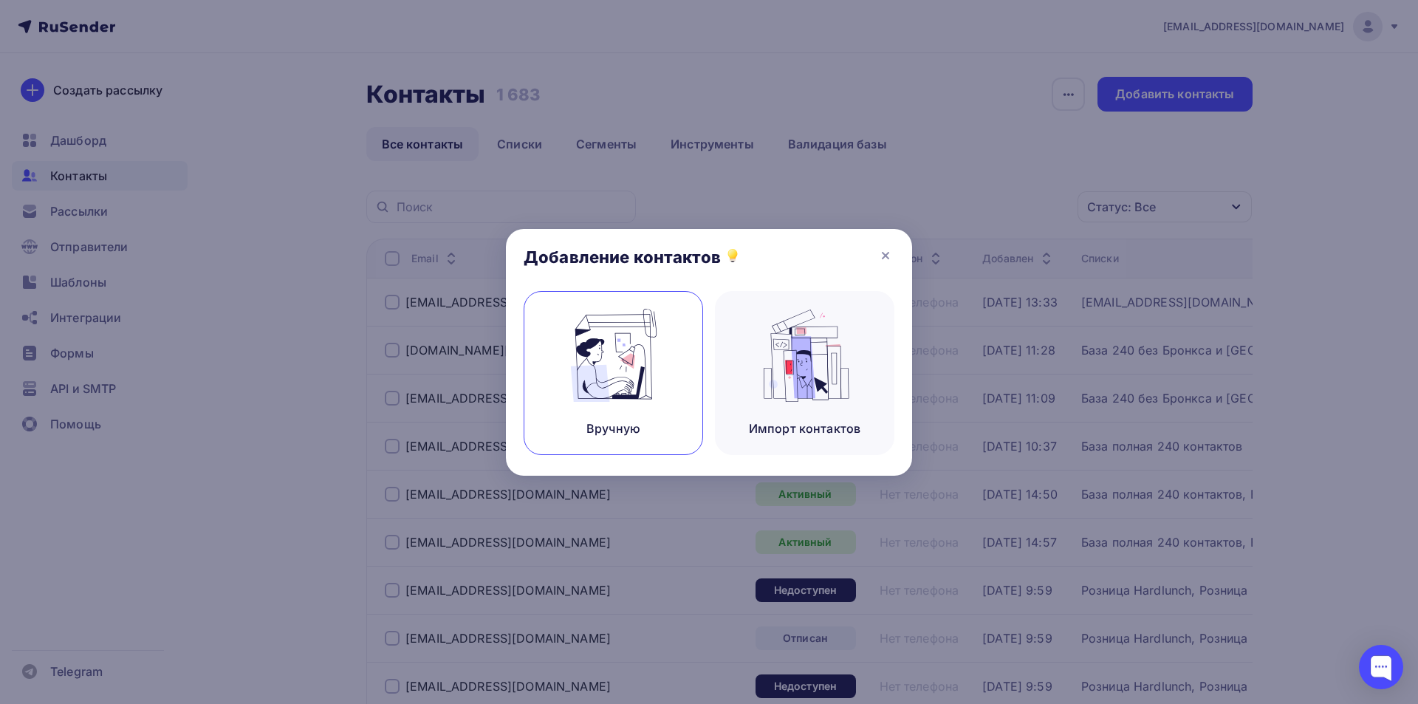
click at [622, 361] on img at bounding box center [613, 355] width 99 height 93
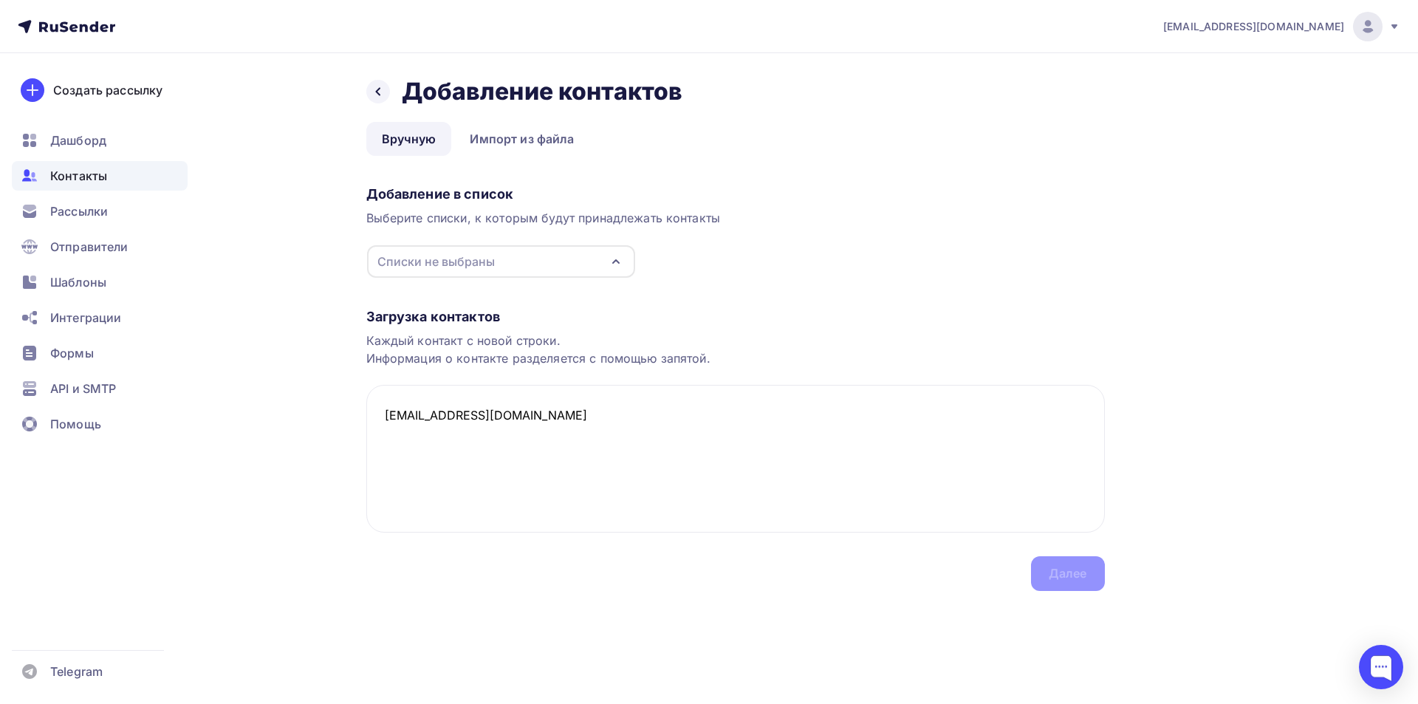
click at [501, 275] on div "Списки не выбраны" at bounding box center [501, 261] width 268 height 33
type textarea "[EMAIL_ADDRESS][DOMAIN_NAME]"
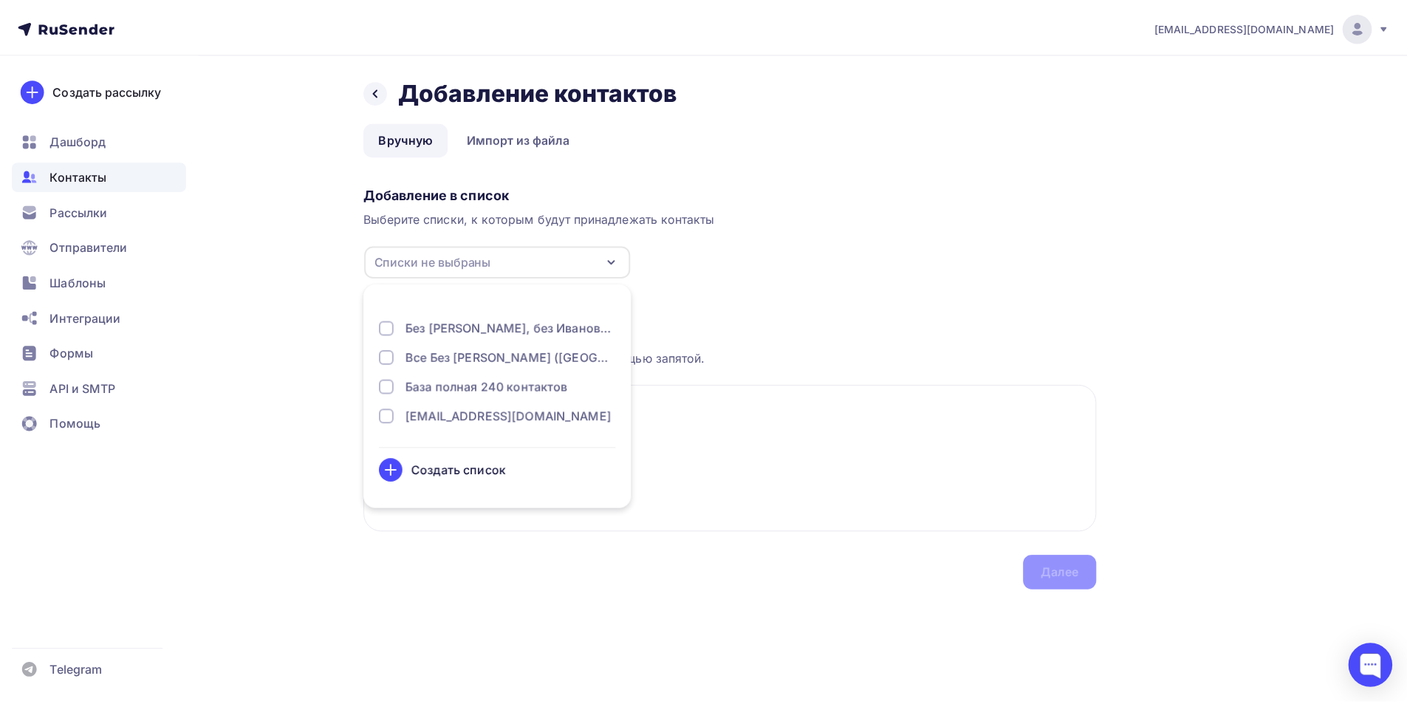
scroll to position [369, 0]
click at [507, 358] on div "База полная 240 контактов" at bounding box center [491, 361] width 164 height 18
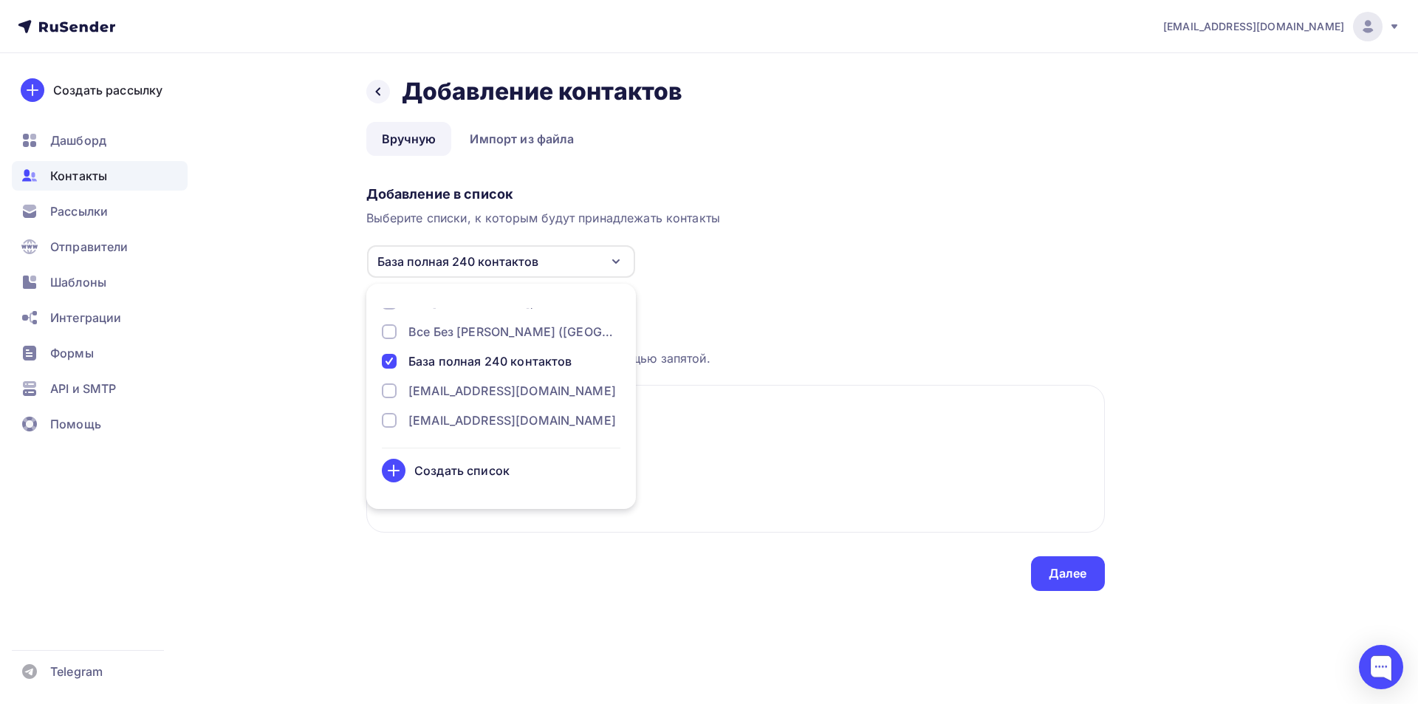
click at [858, 269] on div "Добавление в список Выберите списки, к которым будут принадлежать контакты База…" at bounding box center [735, 229] width 739 height 99
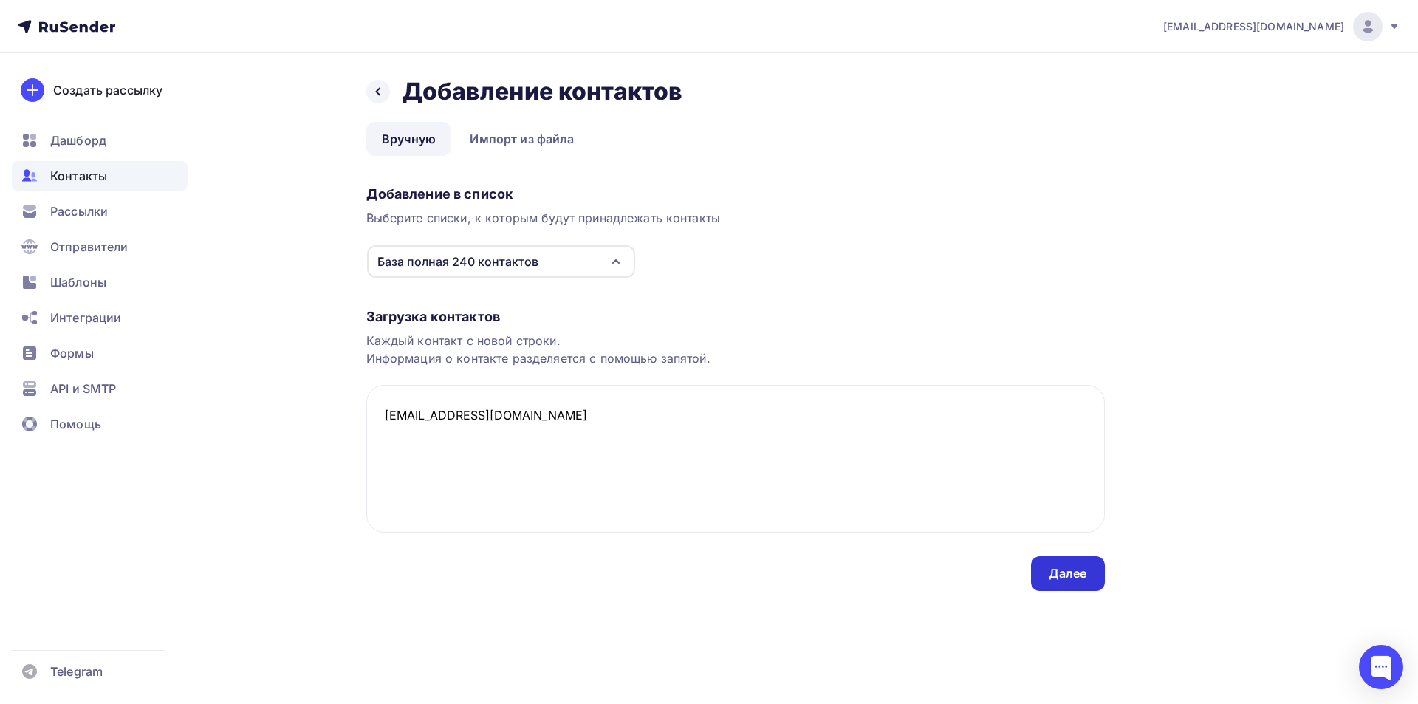
click at [1058, 570] on div "Далее" at bounding box center [1068, 573] width 38 height 17
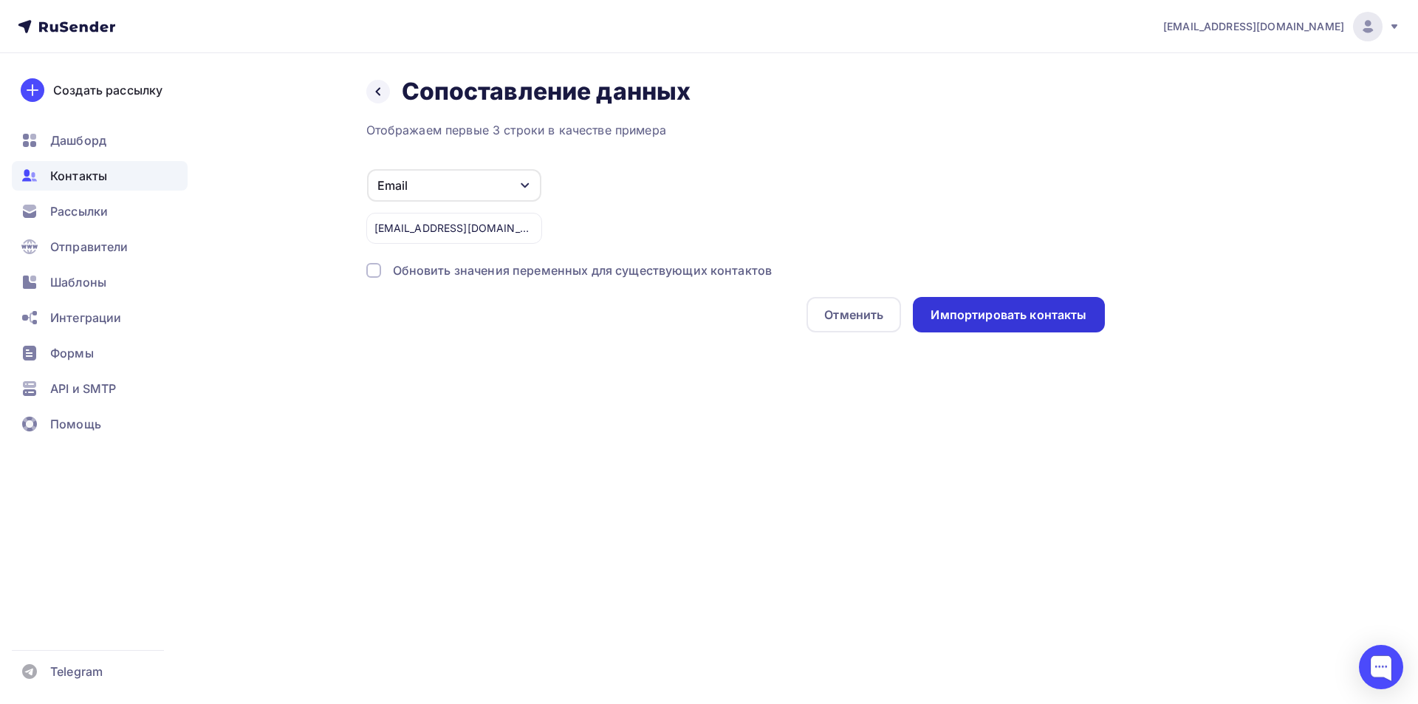
click at [1007, 309] on div "Импортировать контакты" at bounding box center [1009, 315] width 156 height 17
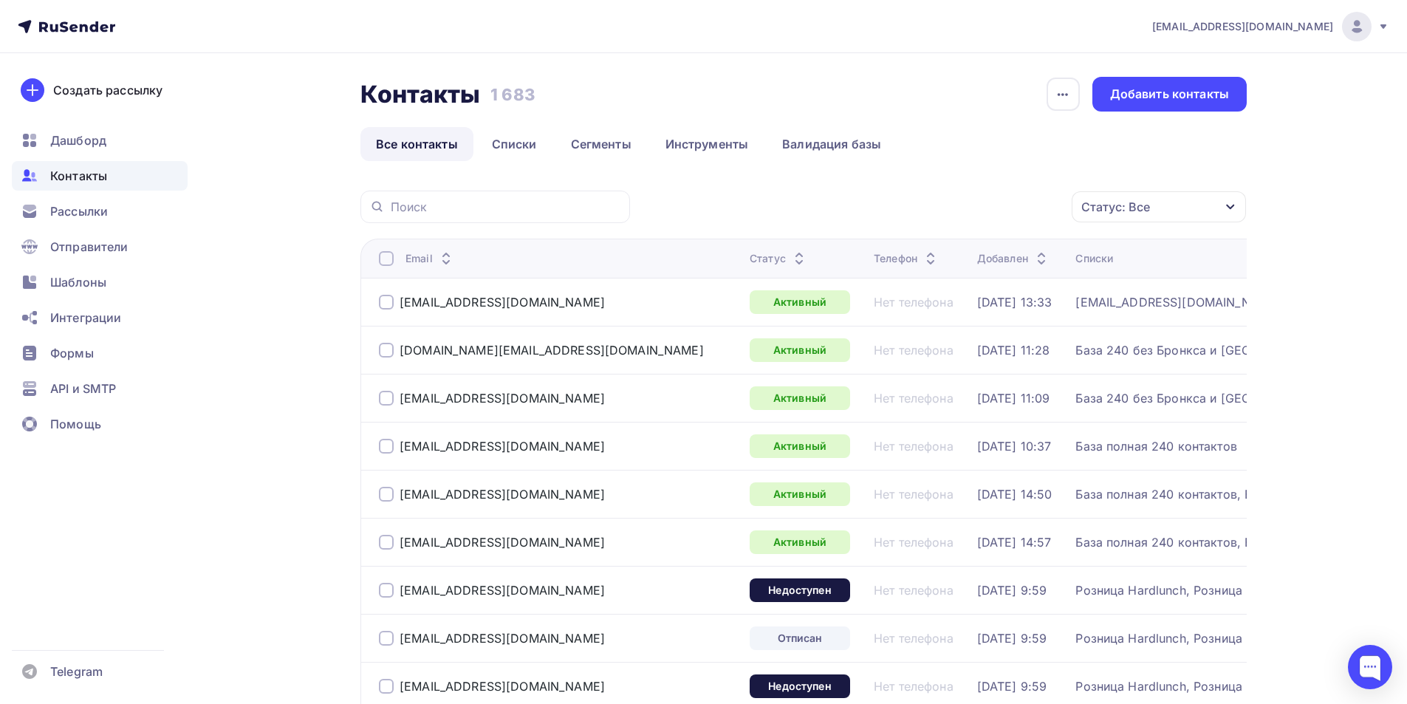
click at [971, 428] on td "[DATE] 10:37" at bounding box center [1020, 446] width 99 height 48
